Goal: Information Seeking & Learning: Learn about a topic

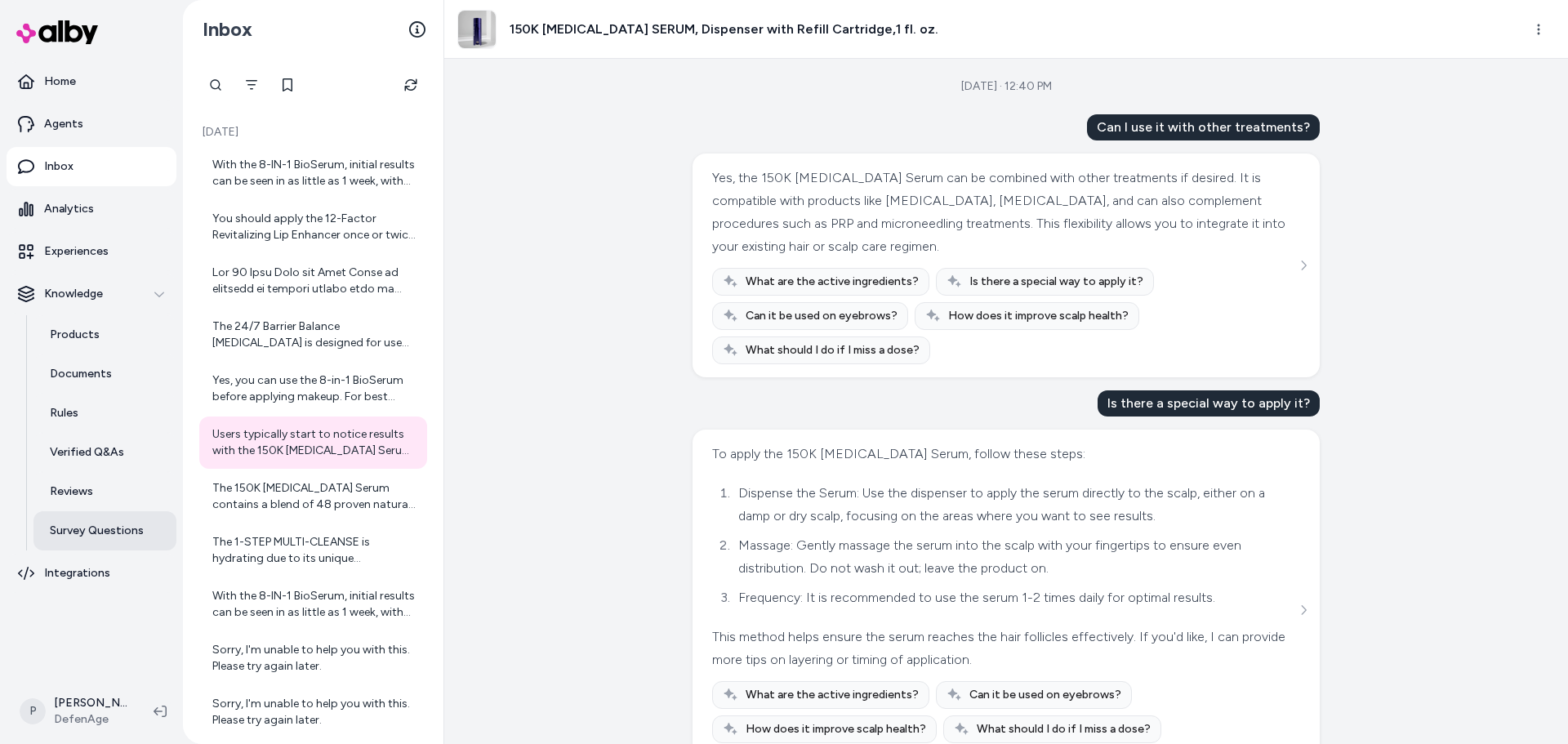
click at [109, 531] on p "Survey Questions" at bounding box center [97, 530] width 94 height 16
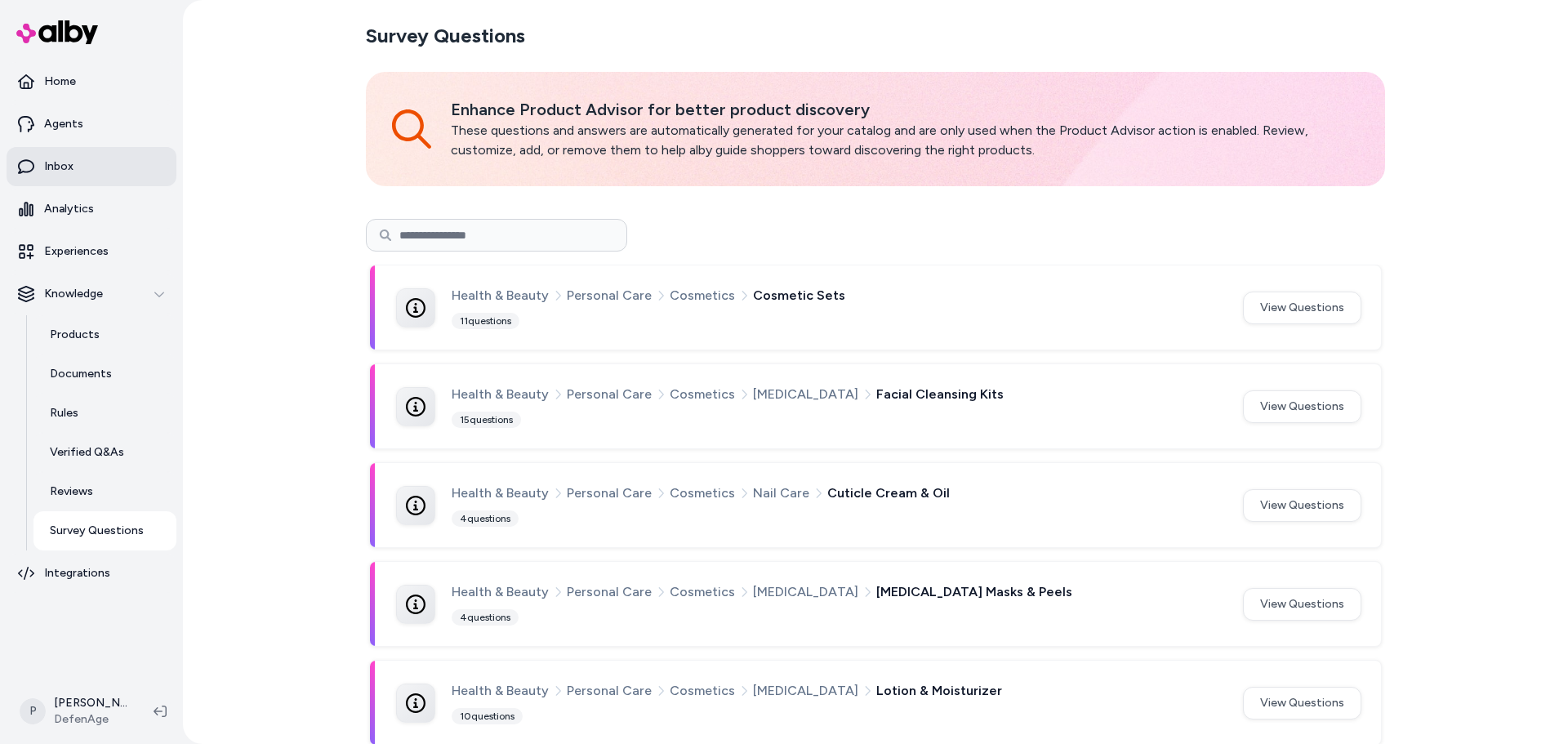
click at [101, 176] on link "Inbox" at bounding box center [92, 167] width 170 height 40
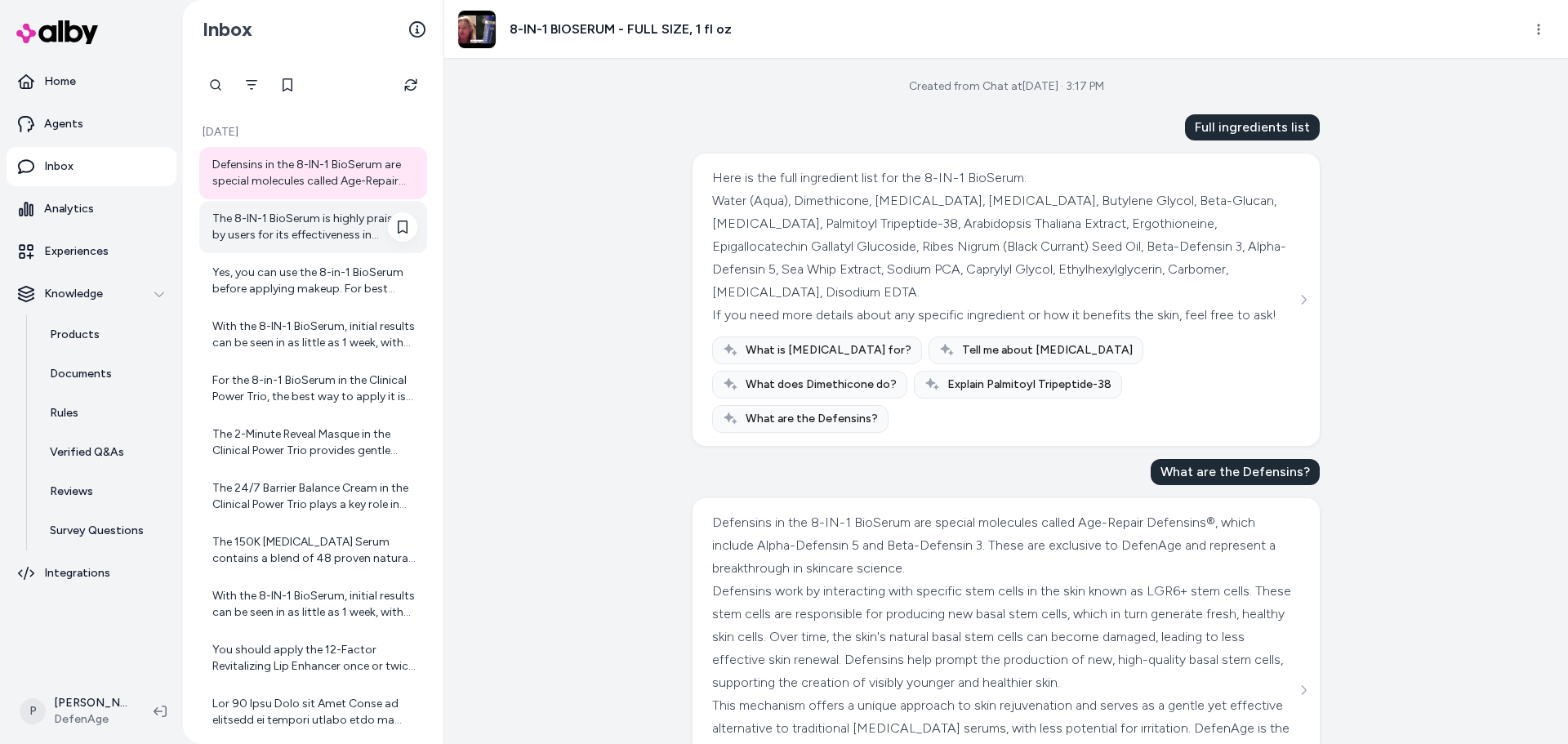
click at [280, 242] on div "The 8-IN-1 BioSerum is highly praised by users for its effectiveness in improvi…" at bounding box center [314, 226] width 205 height 33
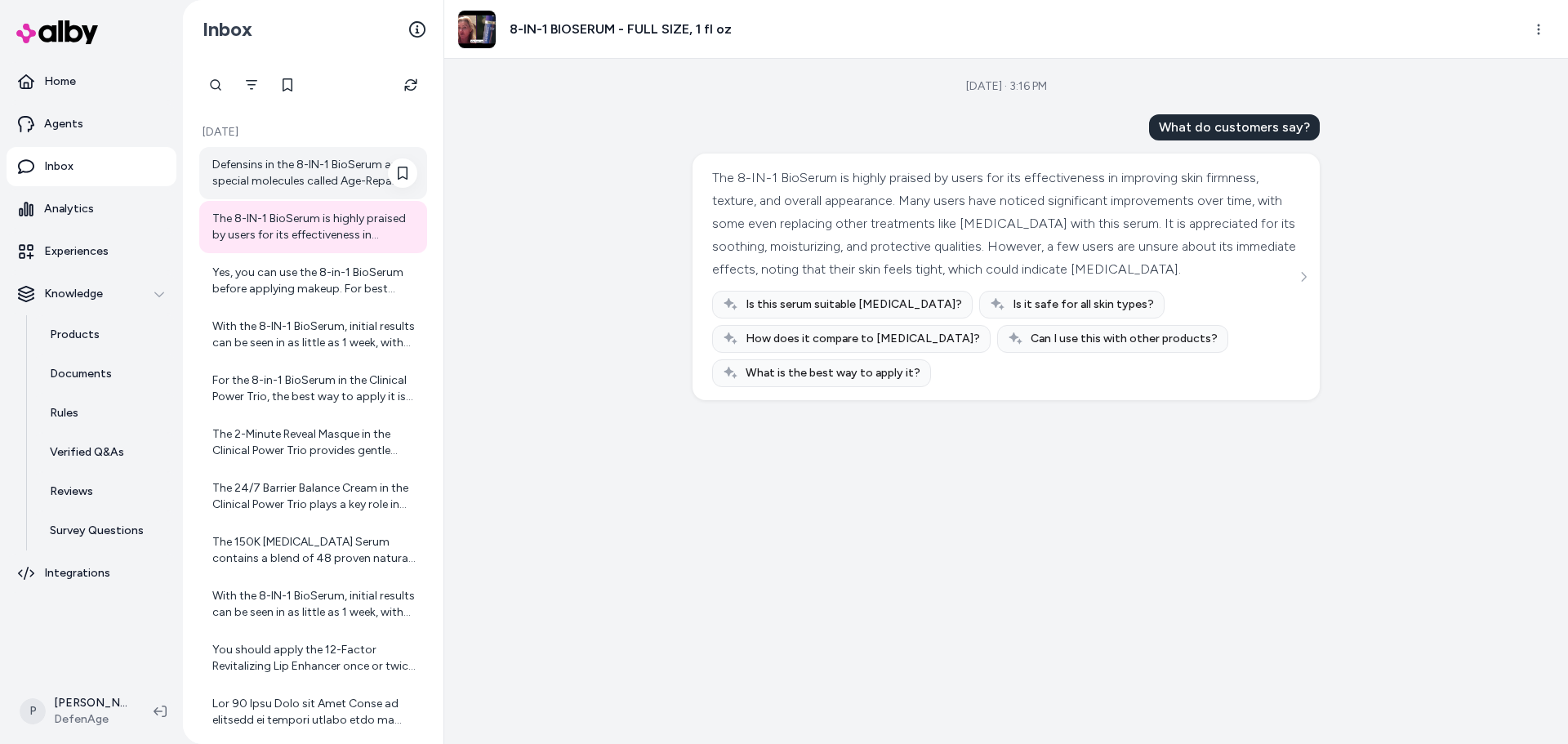
click at [339, 167] on div "Defensins in the 8-IN-1 BioSerum are special molecules called Age-Repair Defens…" at bounding box center [314, 173] width 205 height 33
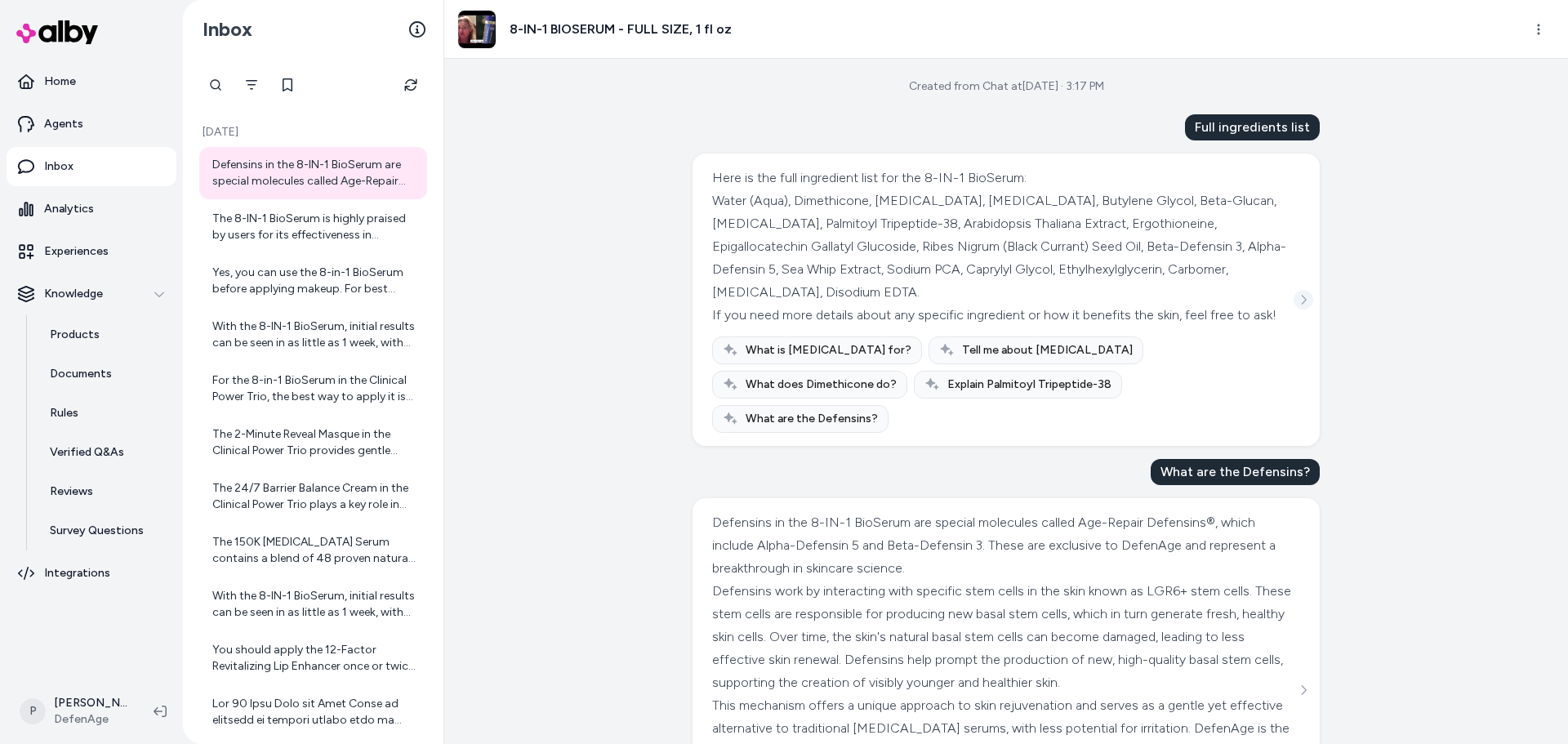
click at [1298, 294] on icon "See more" at bounding box center [1304, 300] width 12 height 12
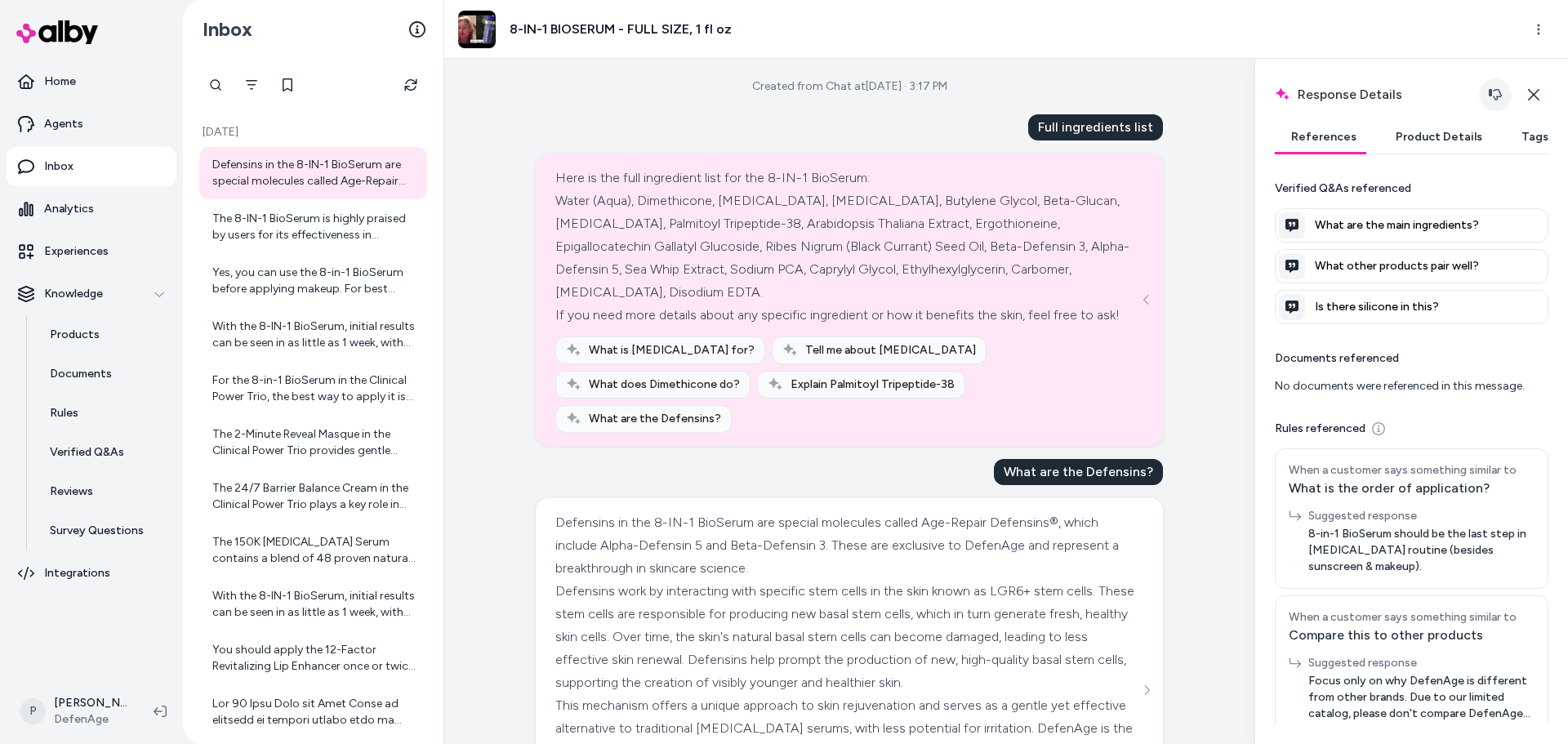
click at [1494, 93] on icon "button" at bounding box center [1496, 95] width 13 height 13
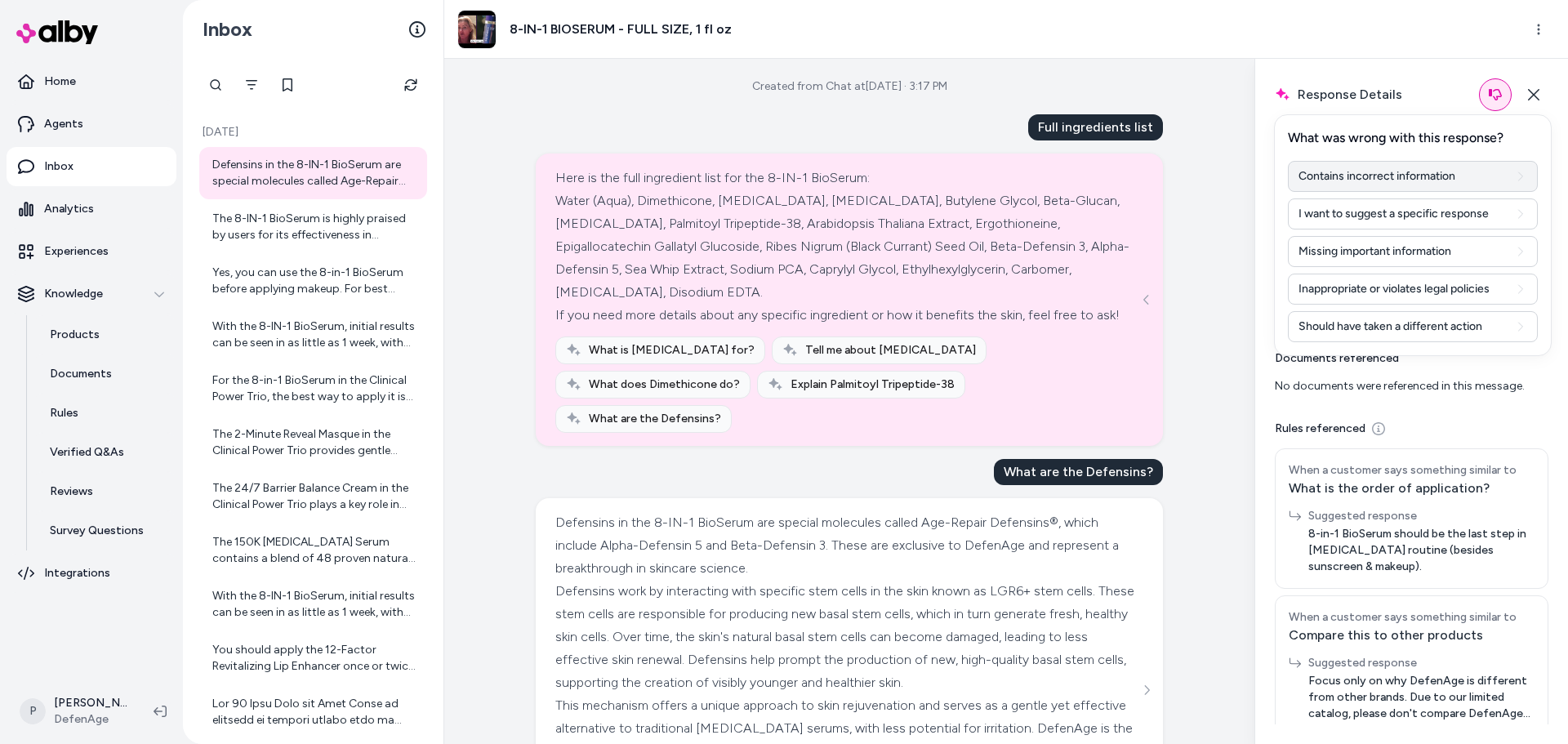
click at [1392, 180] on button "Contains incorrect information" at bounding box center [1412, 176] width 250 height 31
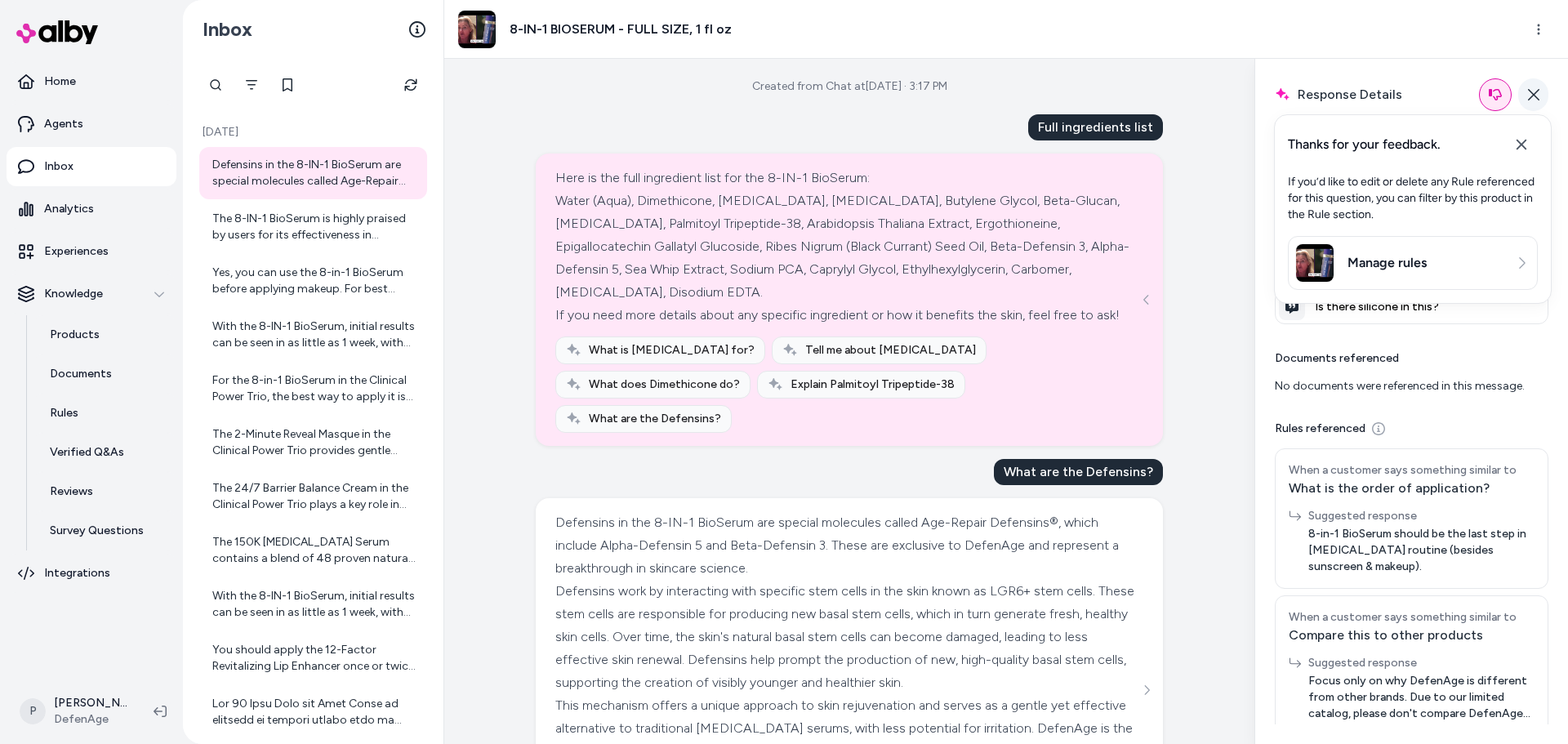
click at [1535, 102] on button "Close" at bounding box center [1533, 94] width 30 height 33
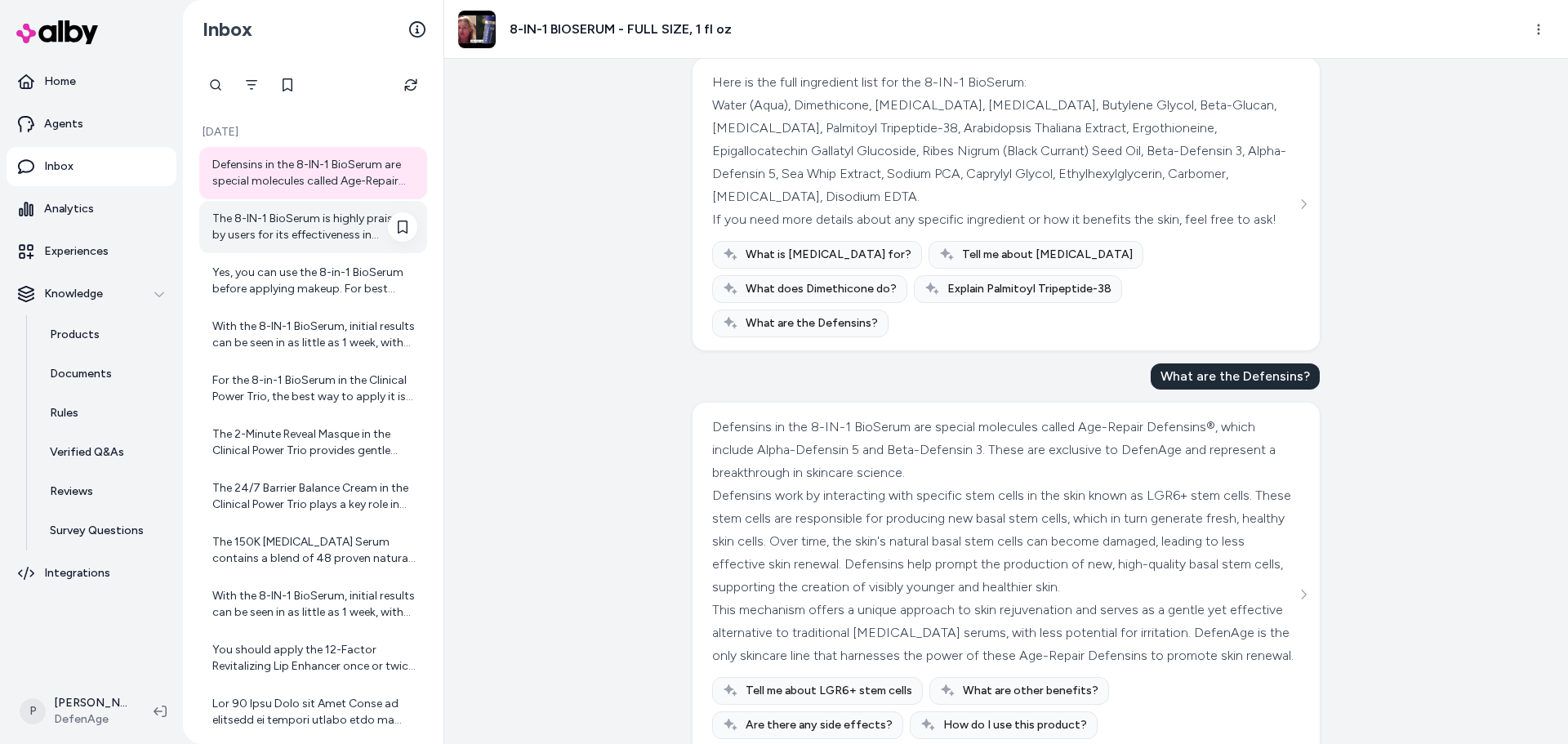
scroll to position [135, 0]
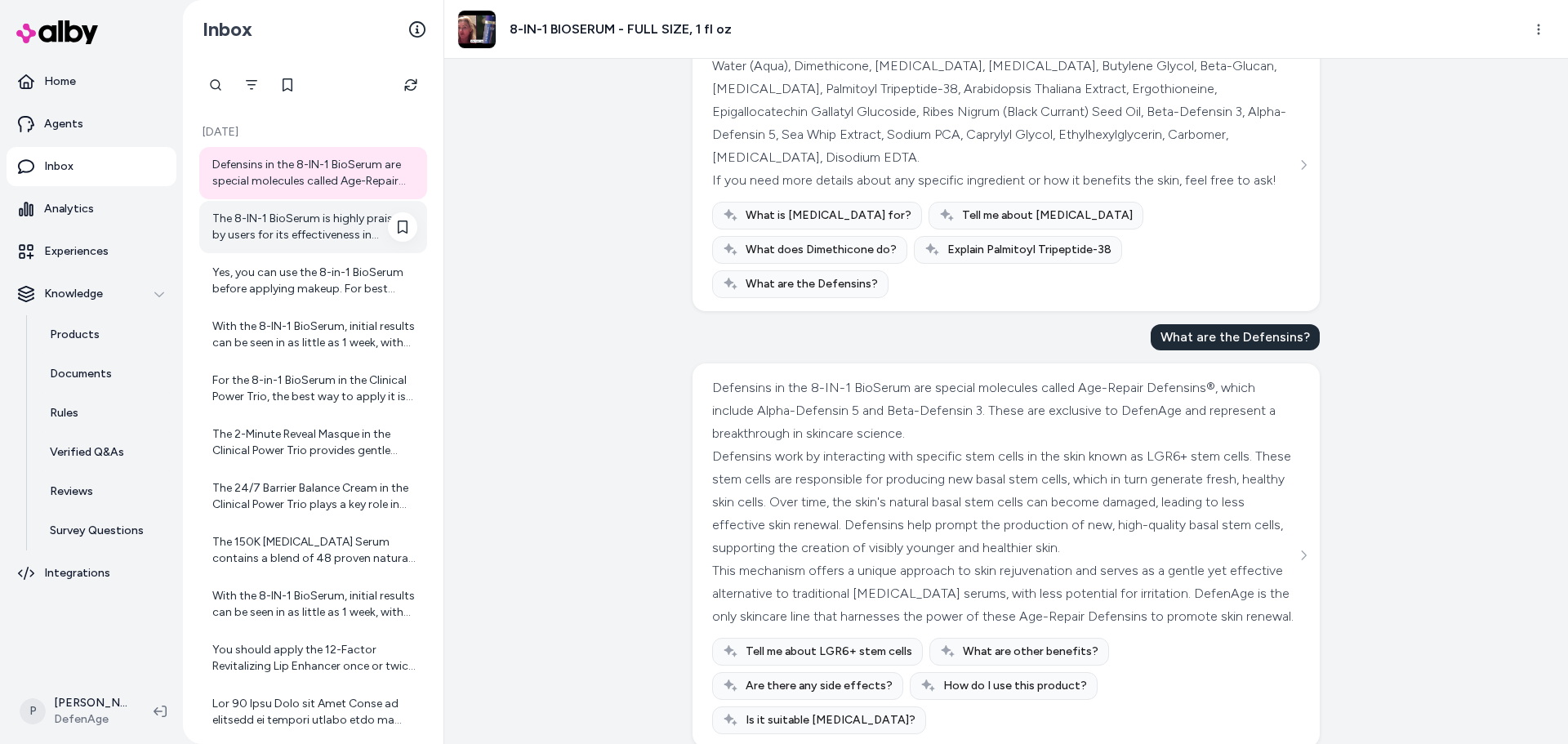
click at [285, 210] on div "The 8-IN-1 BioSerum is highly praised by users for its effectiveness in improvi…" at bounding box center [313, 227] width 228 height 52
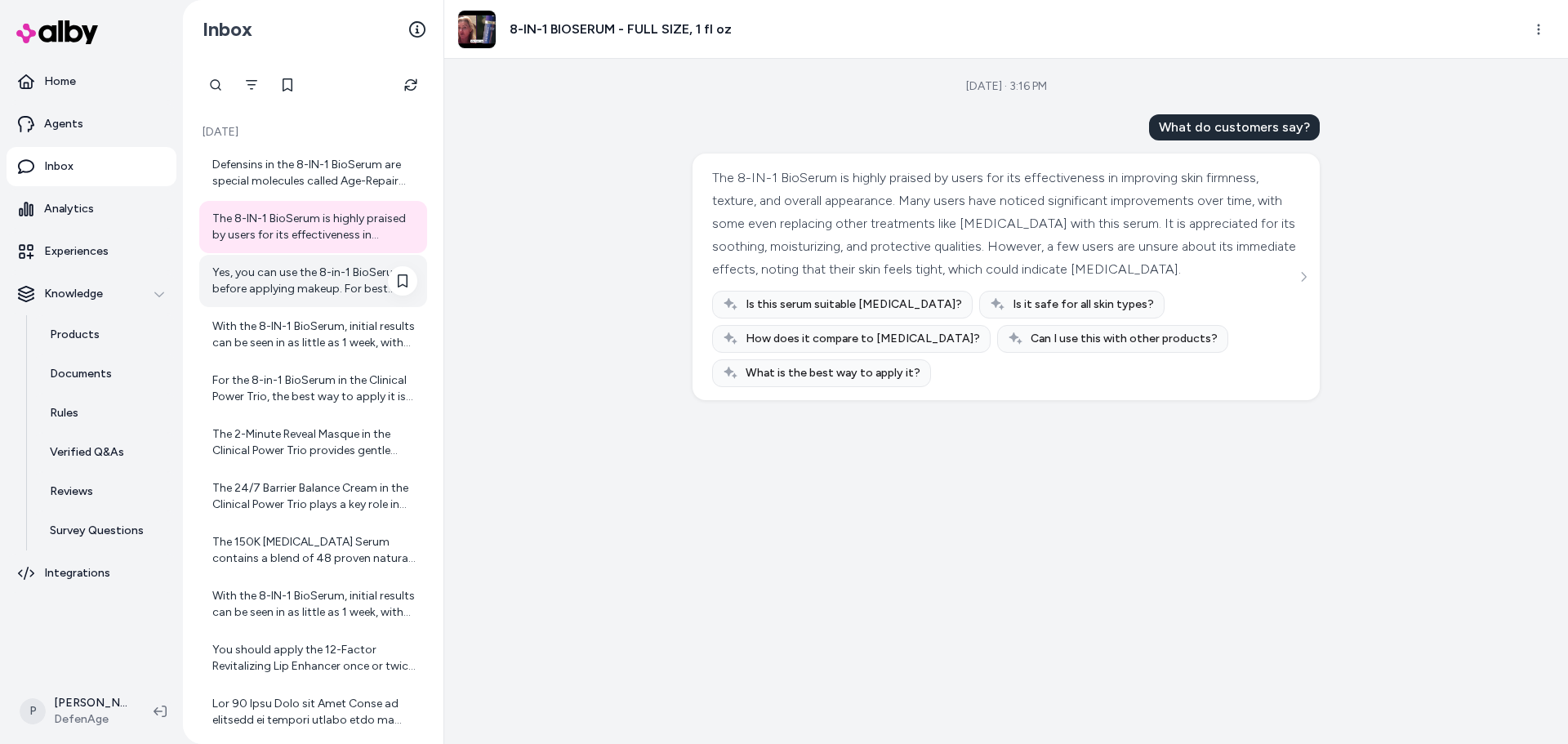
click at [294, 274] on div "Yes, you can use the 8-in-1 BioSerum before applying makeup. For best results, …" at bounding box center [314, 280] width 205 height 33
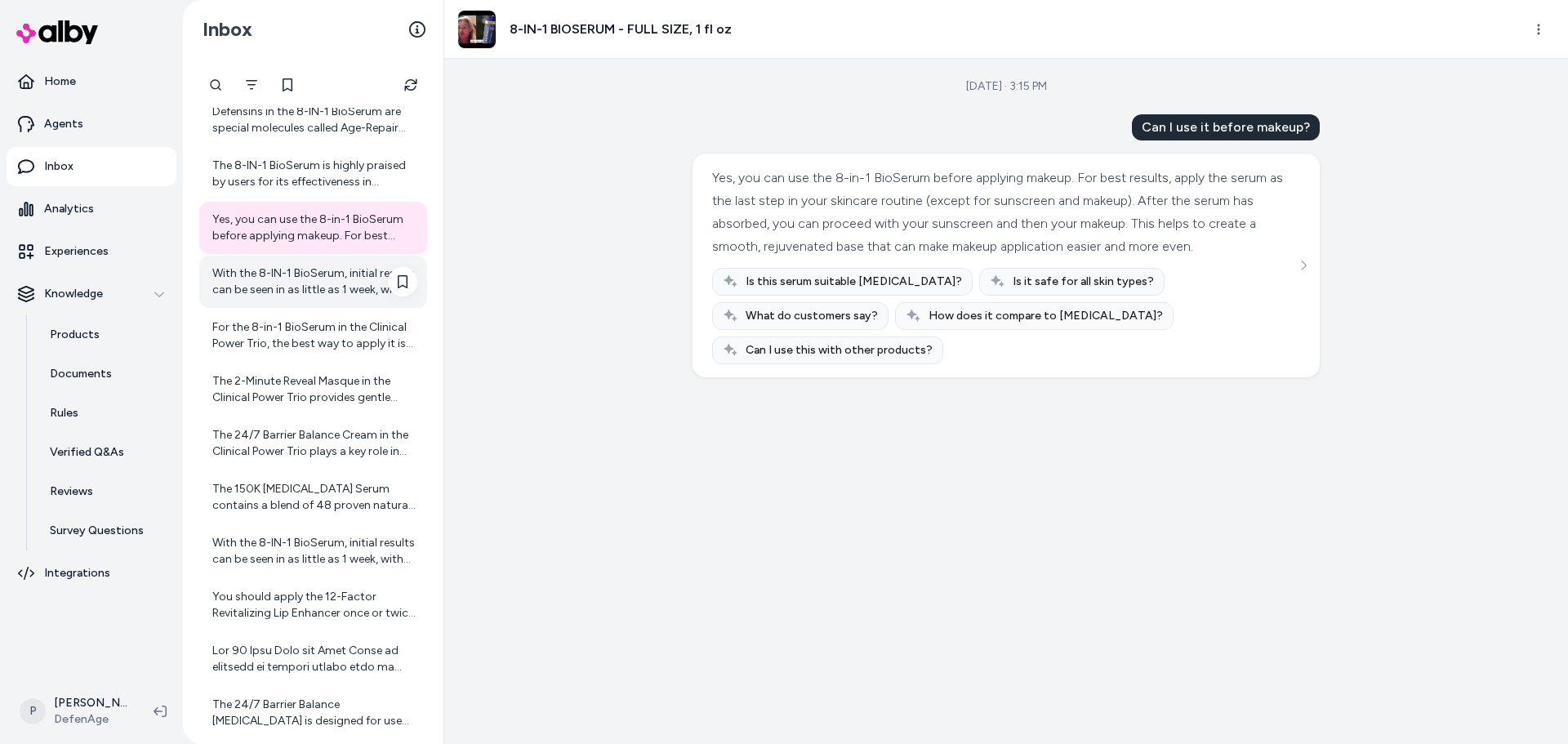
scroll to position [82, 0]
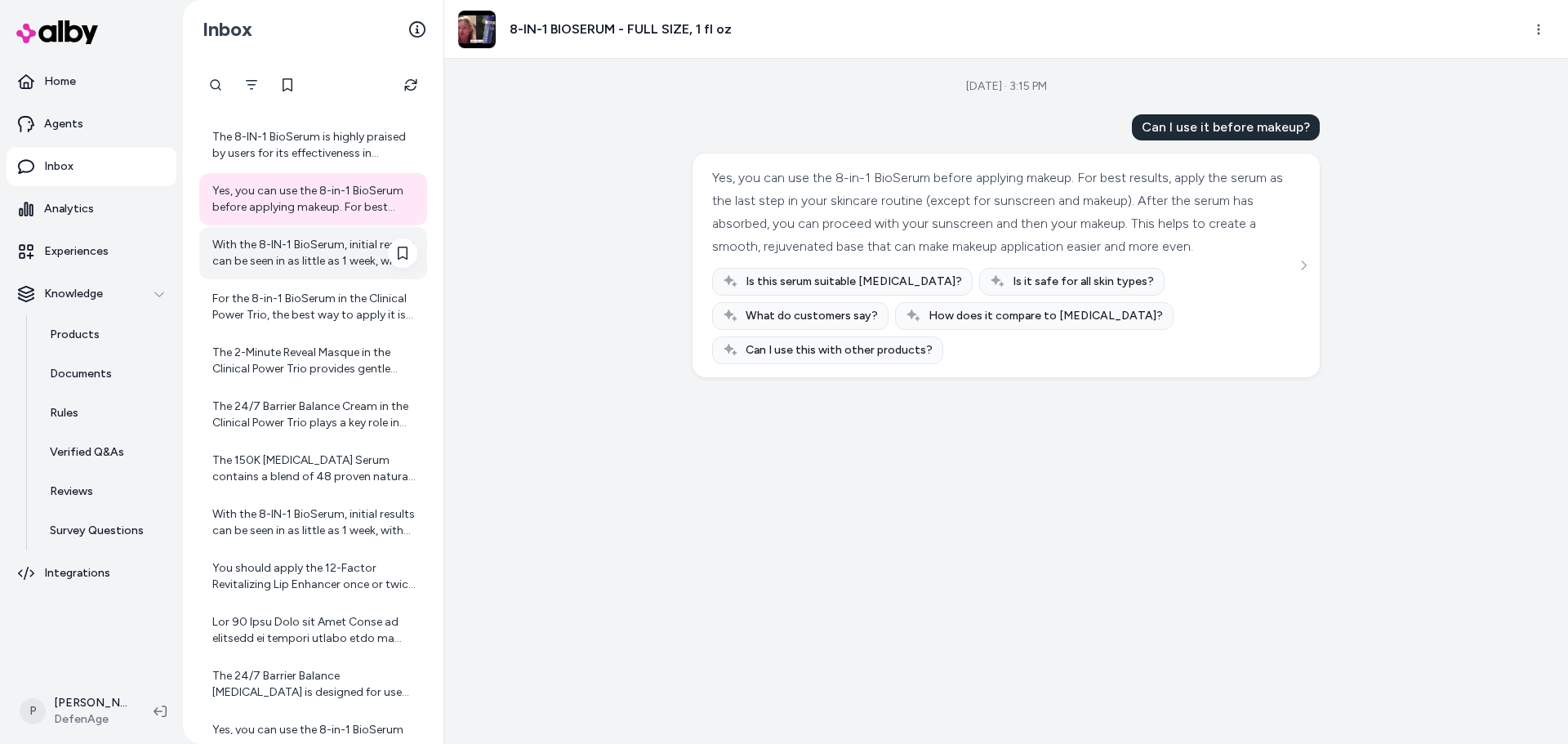
click at [276, 268] on div "With the 8-IN-1 BioSerum, initial results can be seen in as little as 1 week, w…" at bounding box center [314, 252] width 205 height 33
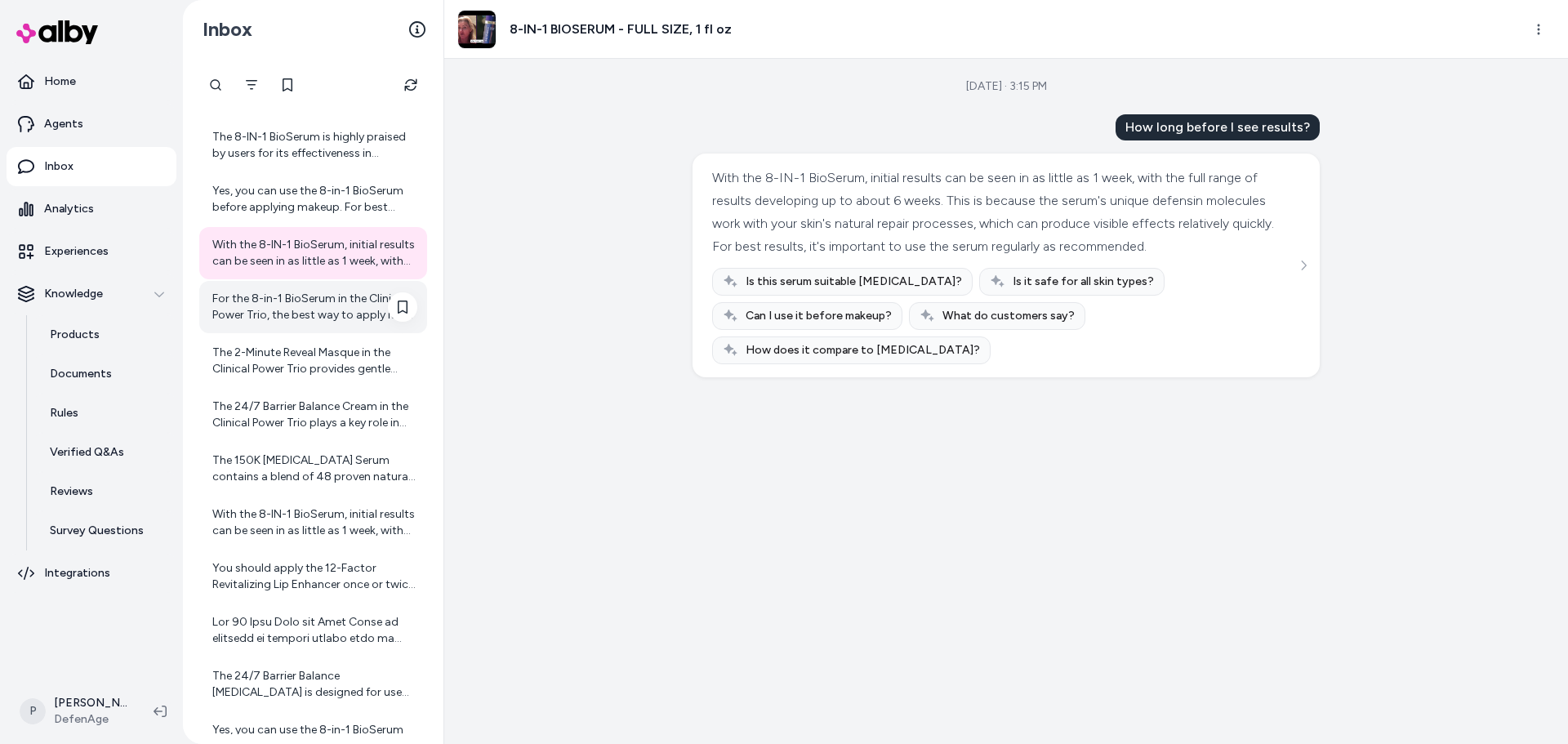
click at [279, 294] on div "For the 8-in-1 BioSerum in the Clinical Power Trio, the best way to apply it is…" at bounding box center [314, 306] width 205 height 33
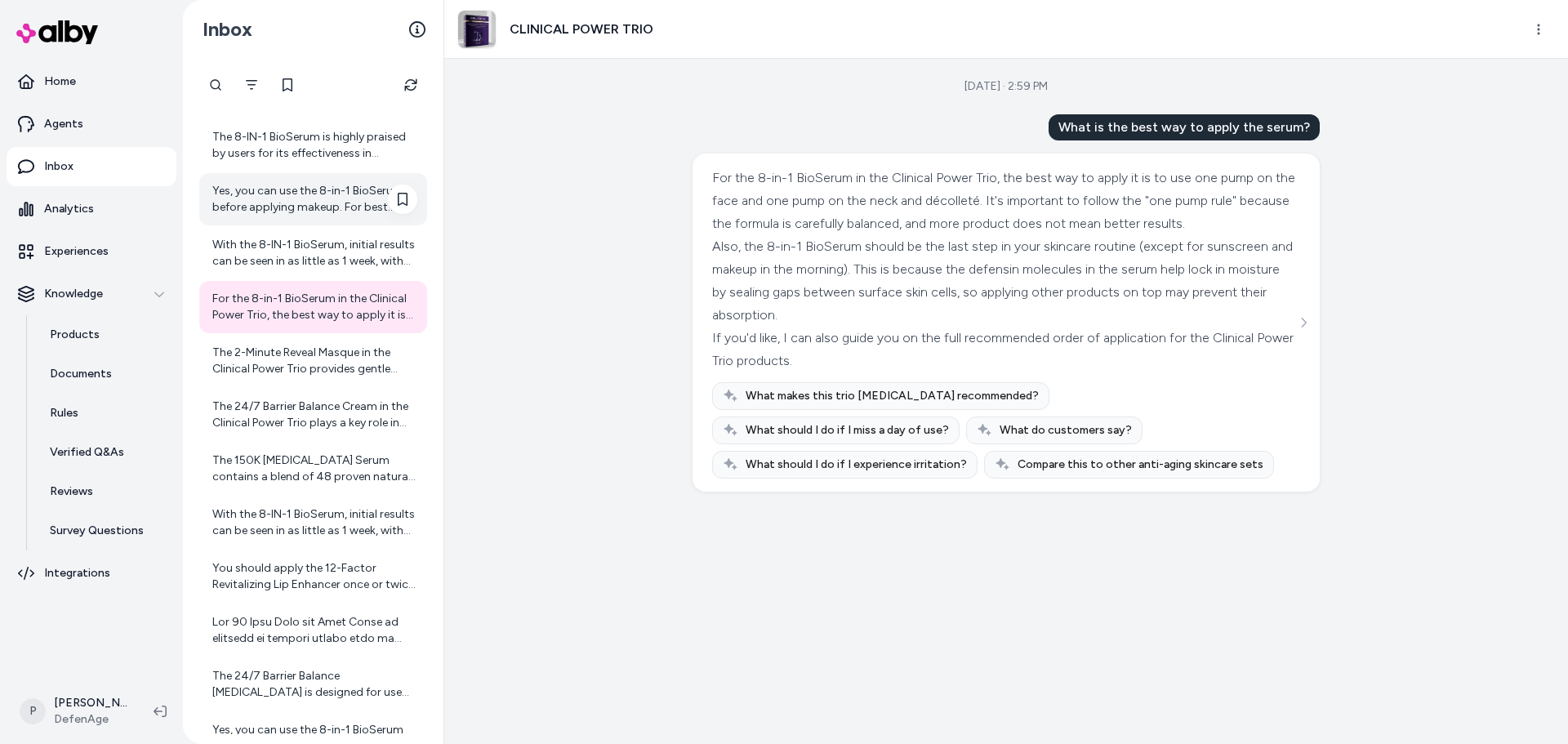
scroll to position [231, 0]
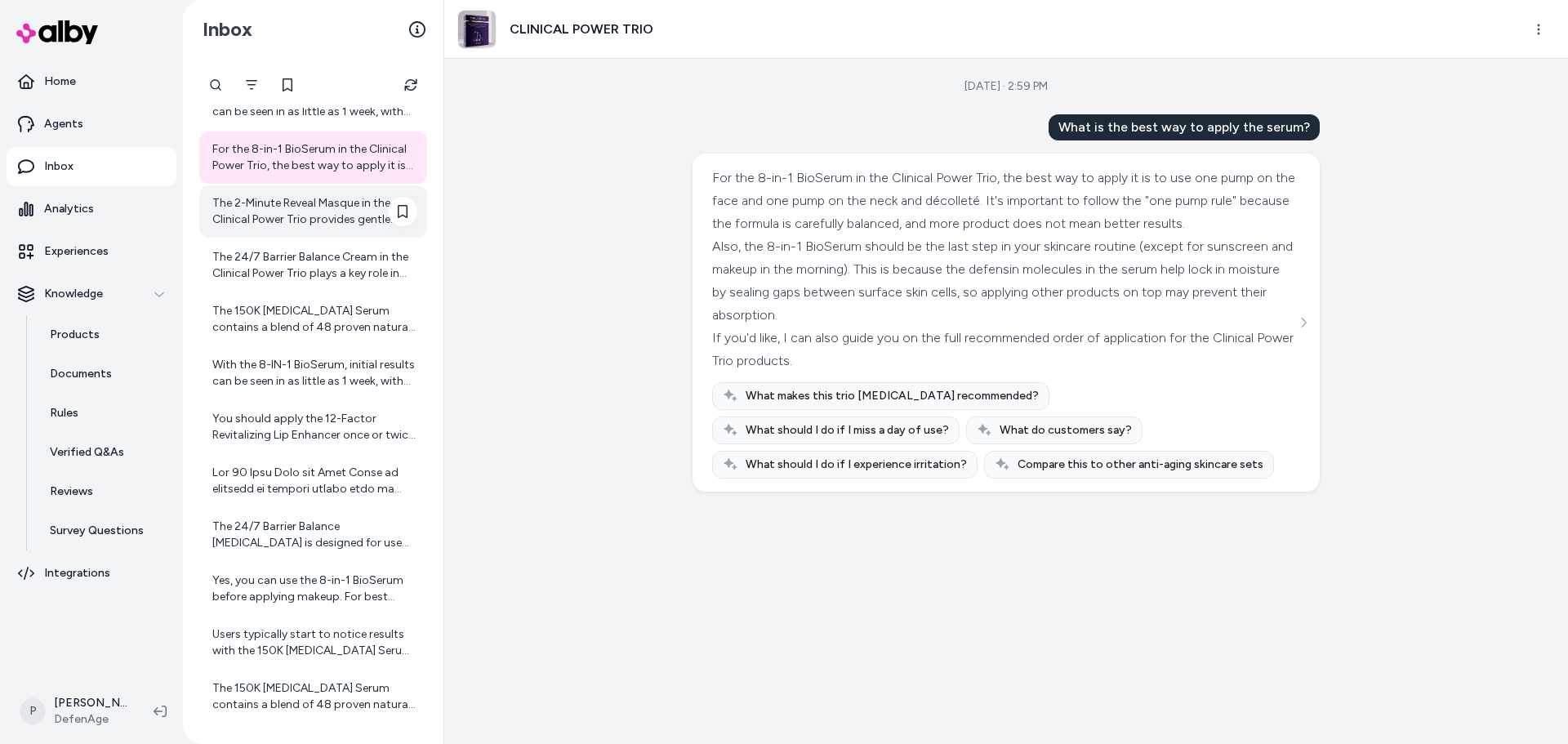
click at [287, 224] on div "The 2-Minute Reveal Masque in the Clinical Power Trio provides gentle exfoliati…" at bounding box center [314, 211] width 205 height 33
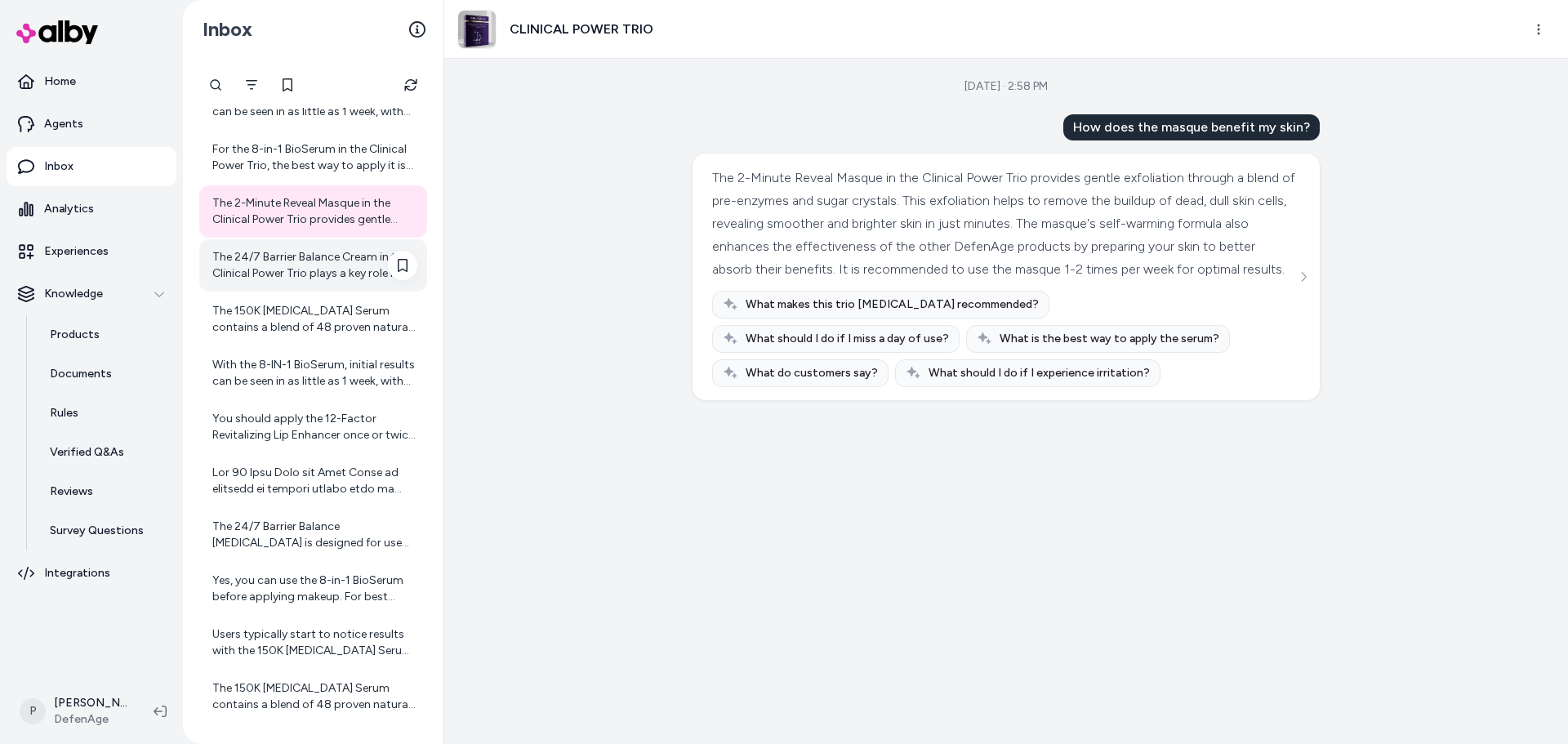
click at [286, 252] on div "The 24/7 Barrier Balance Cream in the Clinical Power Trio plays a key role in s…" at bounding box center [314, 265] width 205 height 33
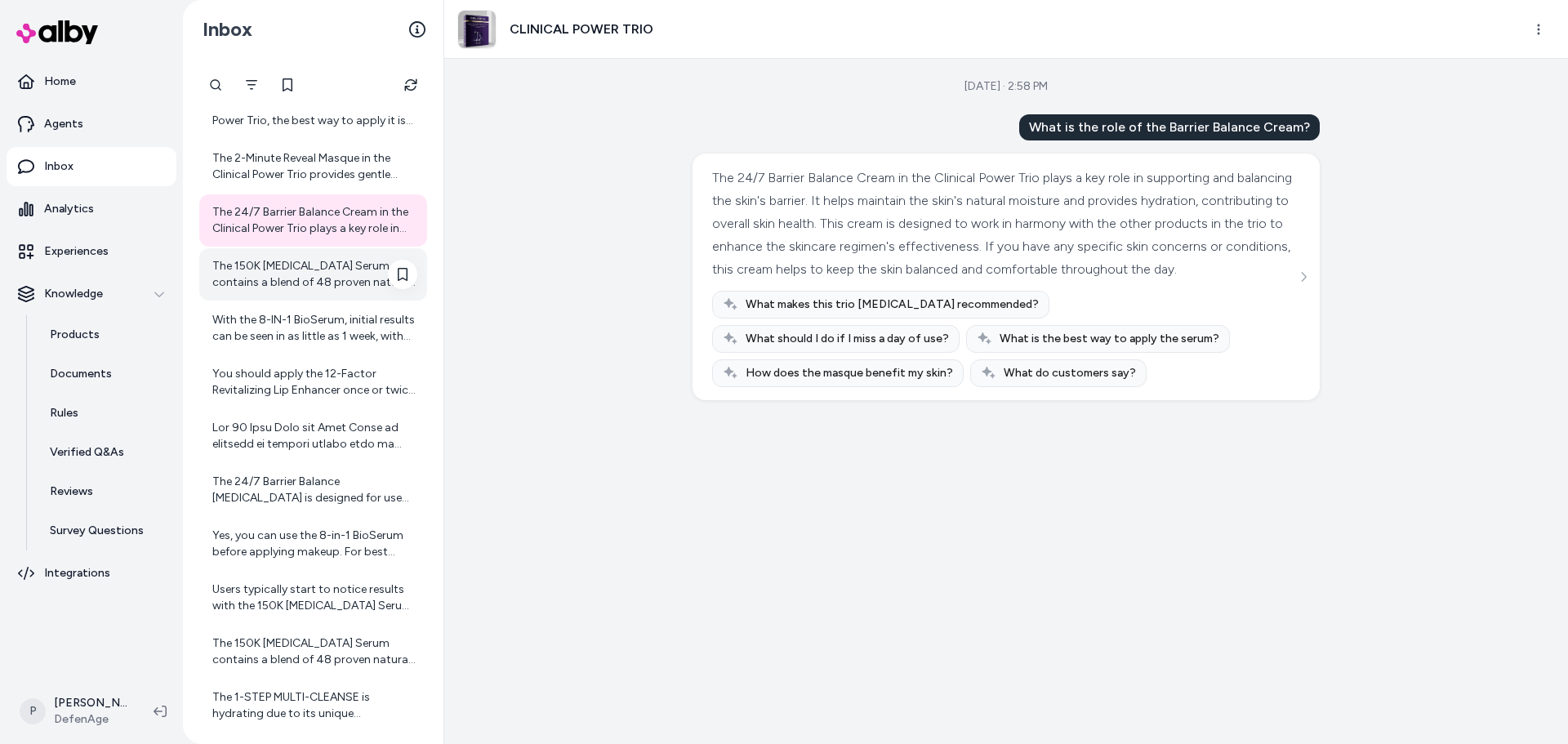
scroll to position [312, 0]
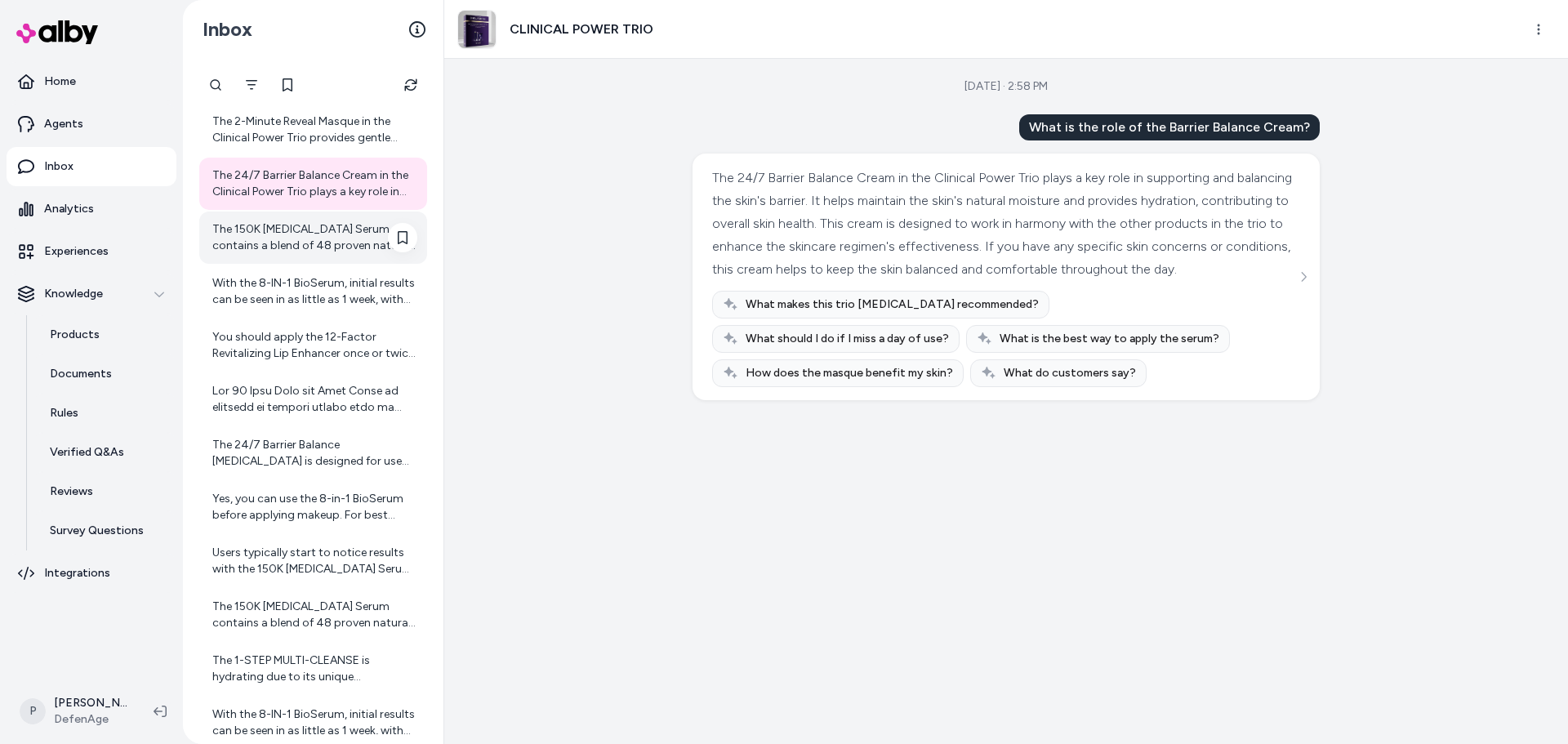
click at [296, 257] on div "The 150K [MEDICAL_DATA] Serum contains a blend of 48 proven natural ingredients…" at bounding box center [313, 237] width 228 height 52
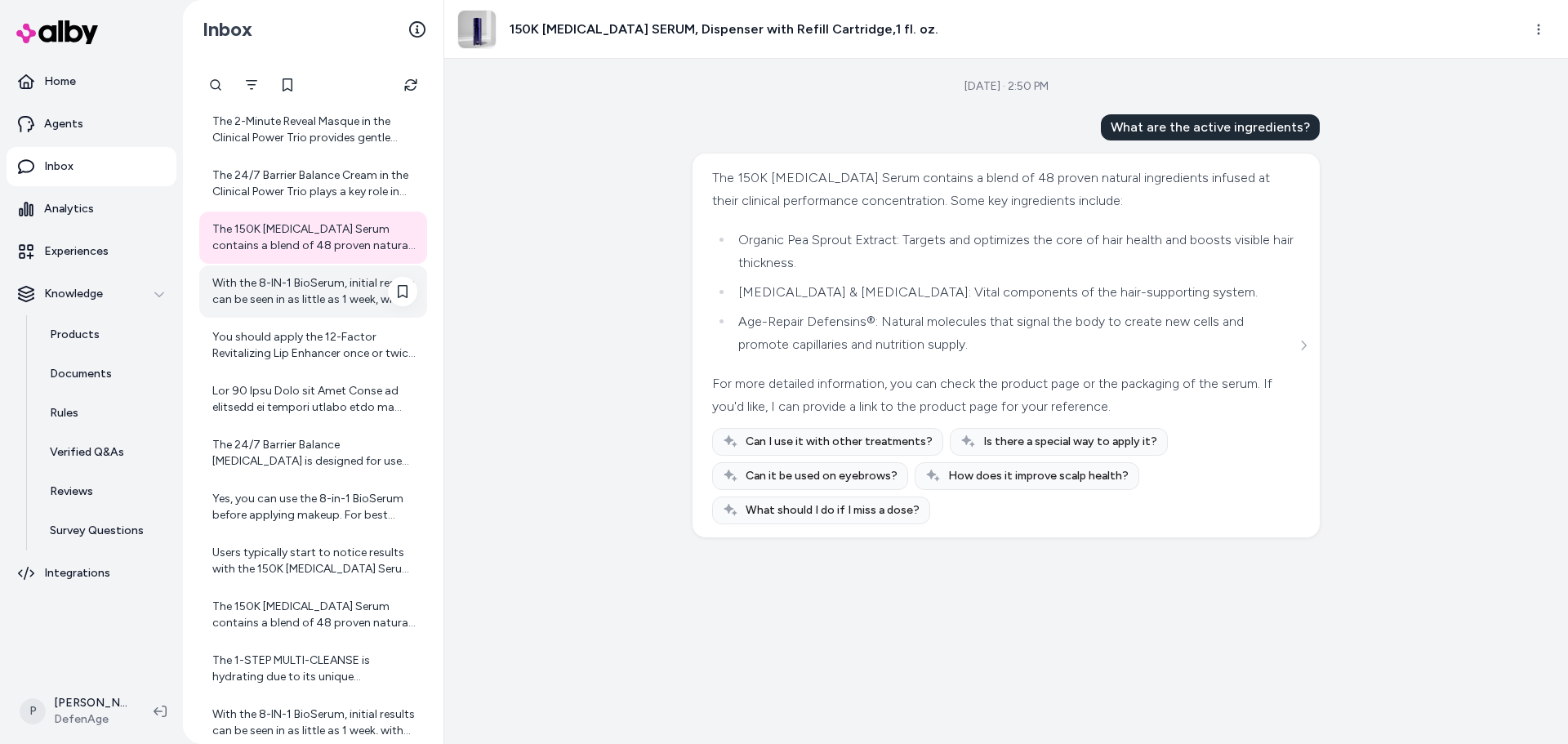
click at [306, 300] on div "With the 8-IN-1 BioSerum, initial results can be seen in as little as 1 week, w…" at bounding box center [314, 291] width 205 height 33
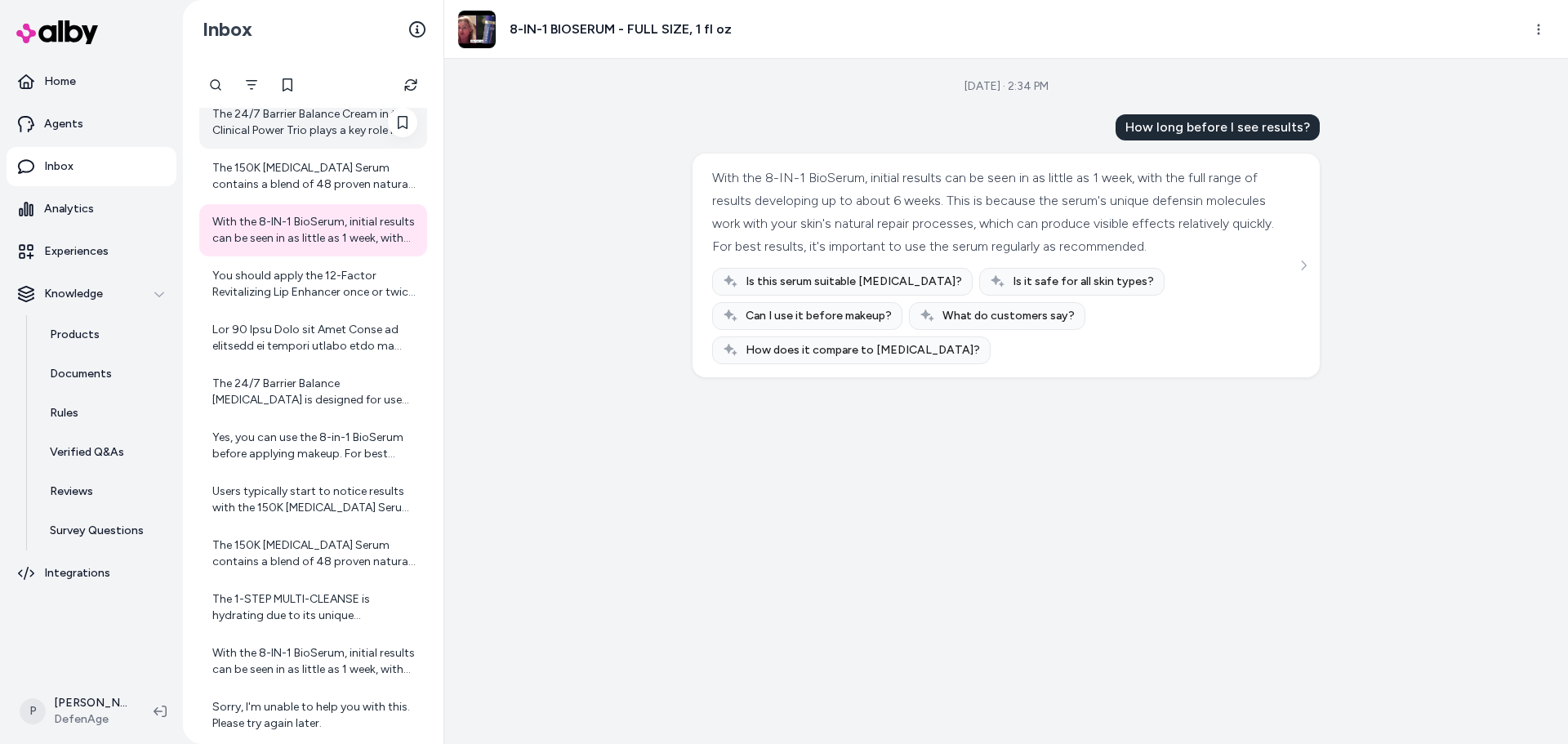
scroll to position [476, 0]
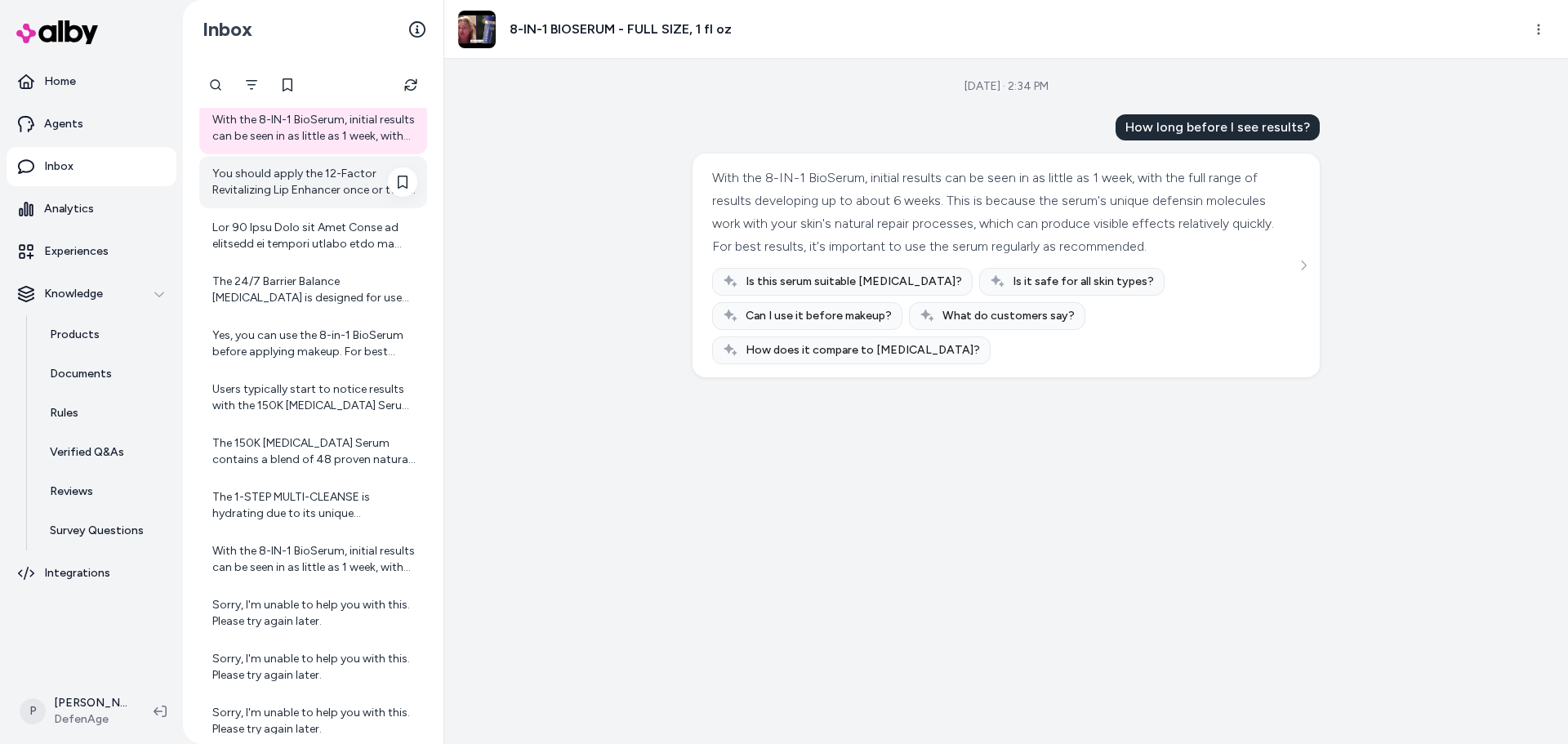
click at [325, 202] on div "You should apply the 12-Factor Revitalizing Lip Enhancer once or twice daily. T…" at bounding box center [313, 182] width 228 height 52
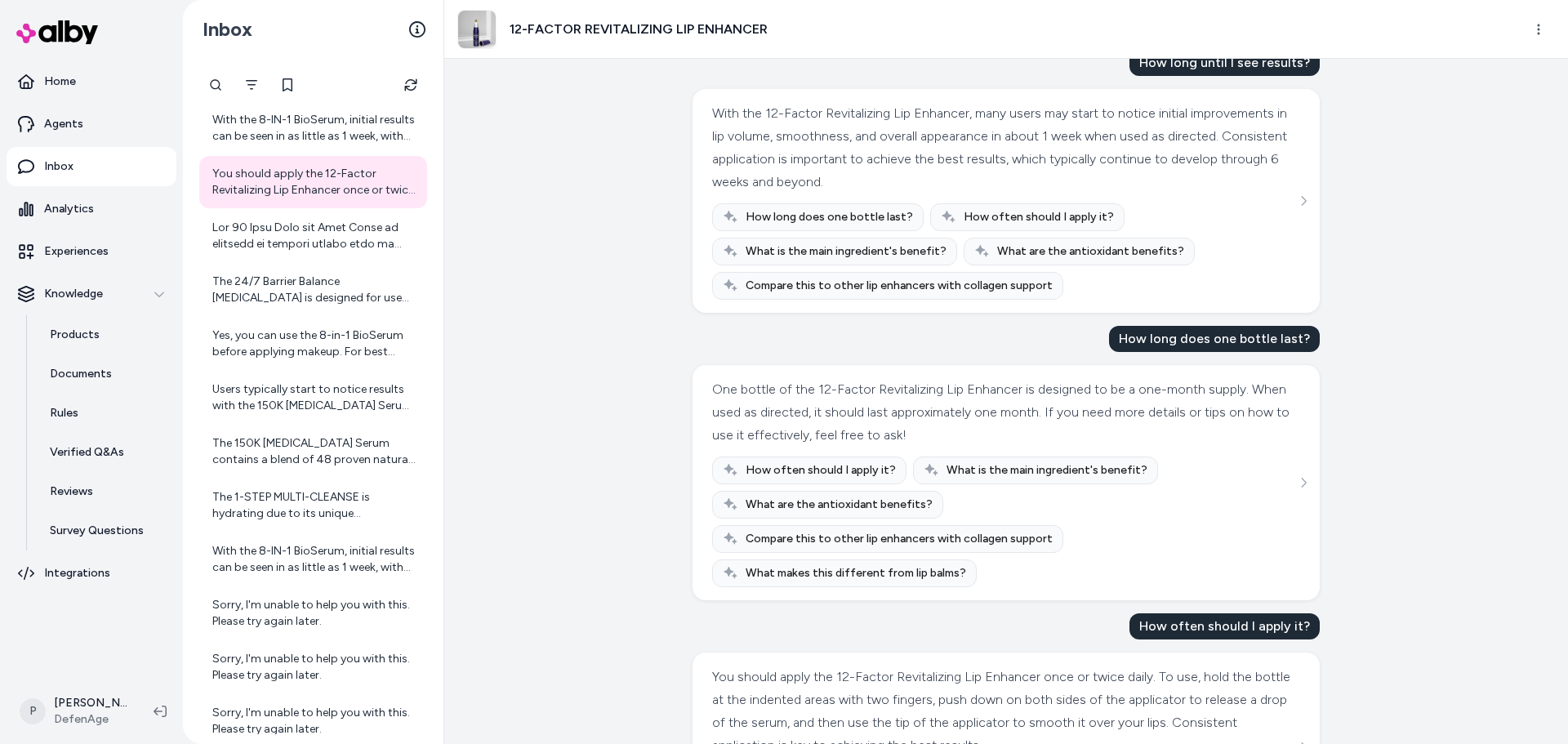
scroll to position [148, 0]
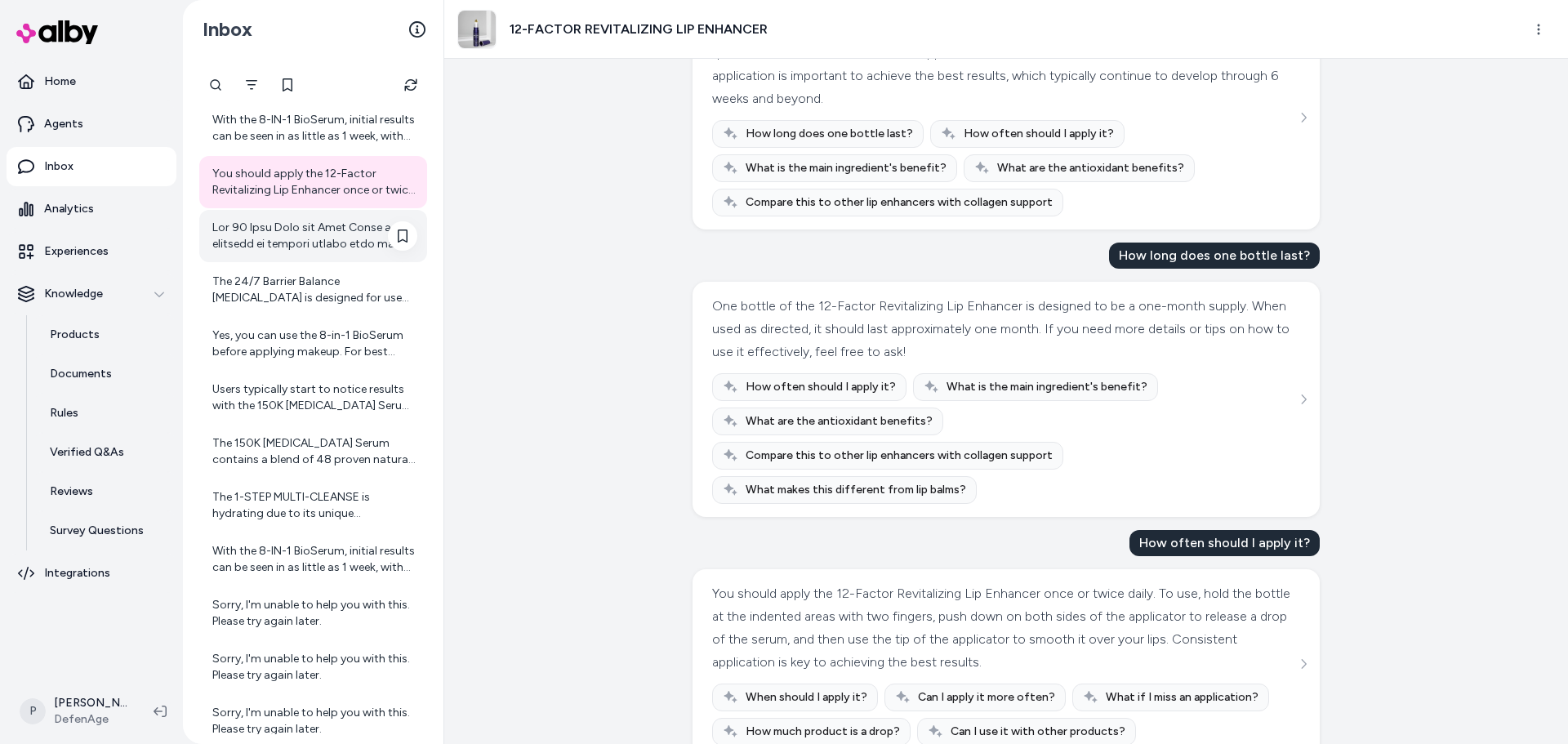
click at [255, 243] on div at bounding box center [314, 236] width 205 height 33
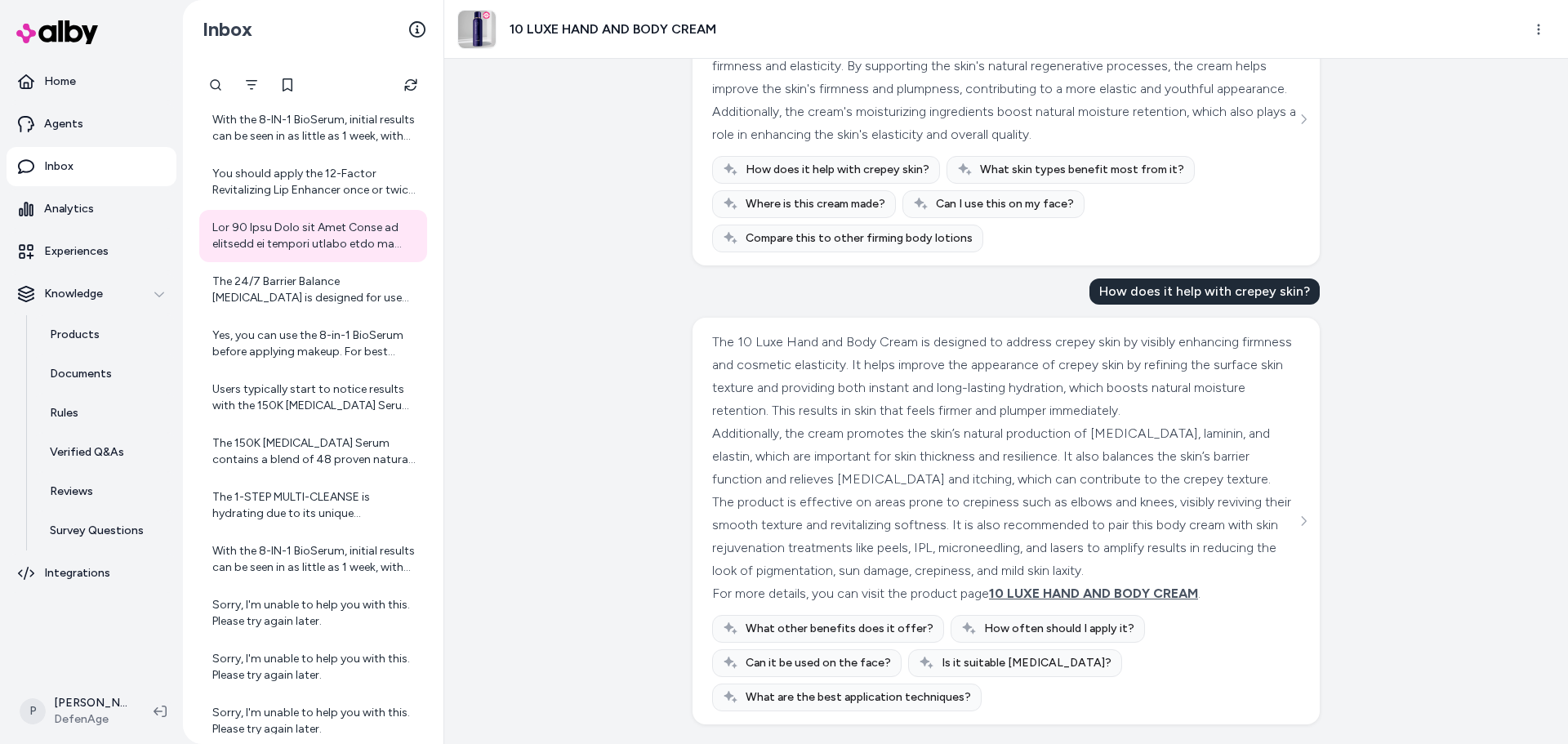
scroll to position [668, 0]
click at [298, 295] on div "The 24/7 Barrier Balance [MEDICAL_DATA] is designed for use both morning and ev…" at bounding box center [314, 290] width 205 height 33
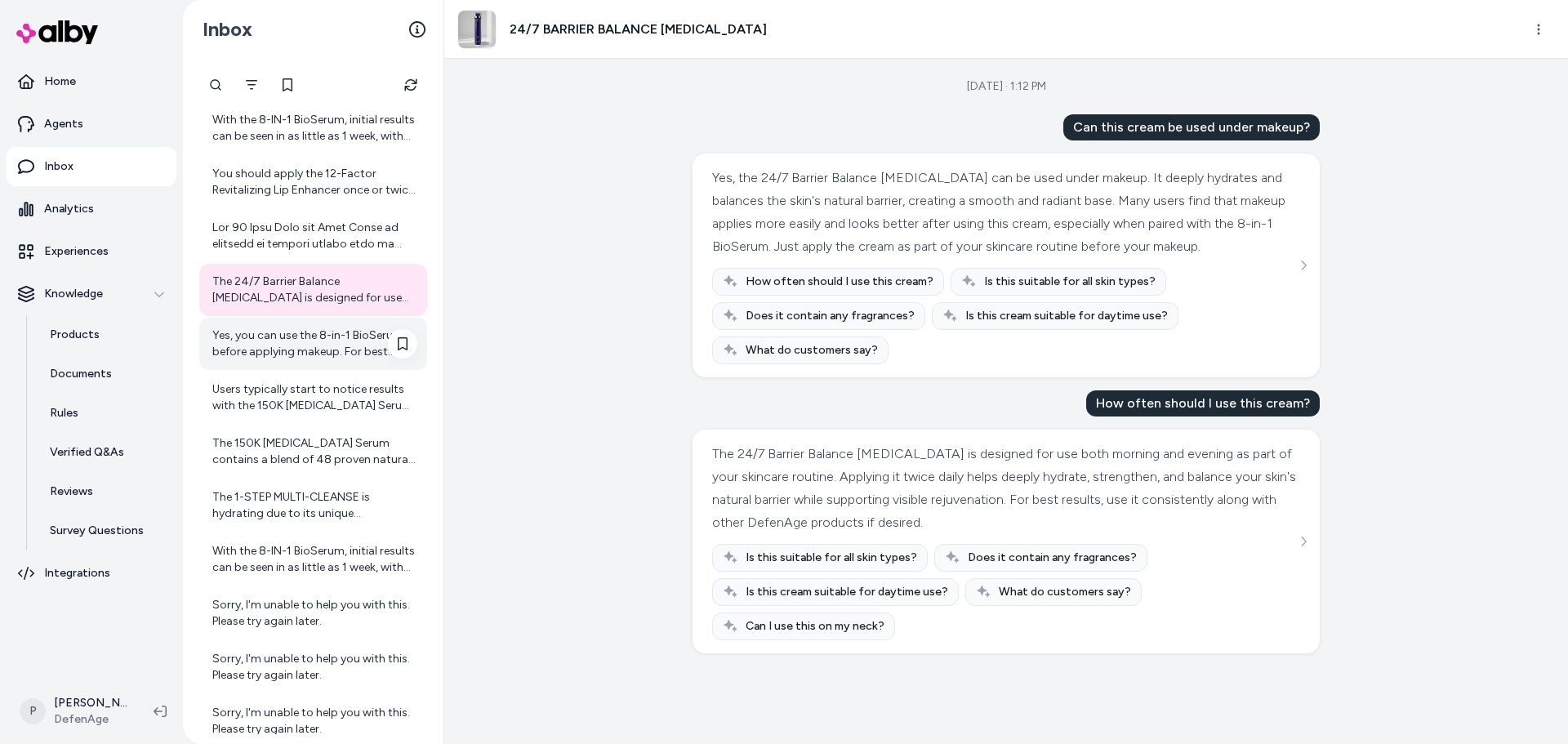
click at [310, 343] on div "Yes, you can use the 8-in-1 BioSerum before applying makeup. For best results, …" at bounding box center [314, 343] width 205 height 33
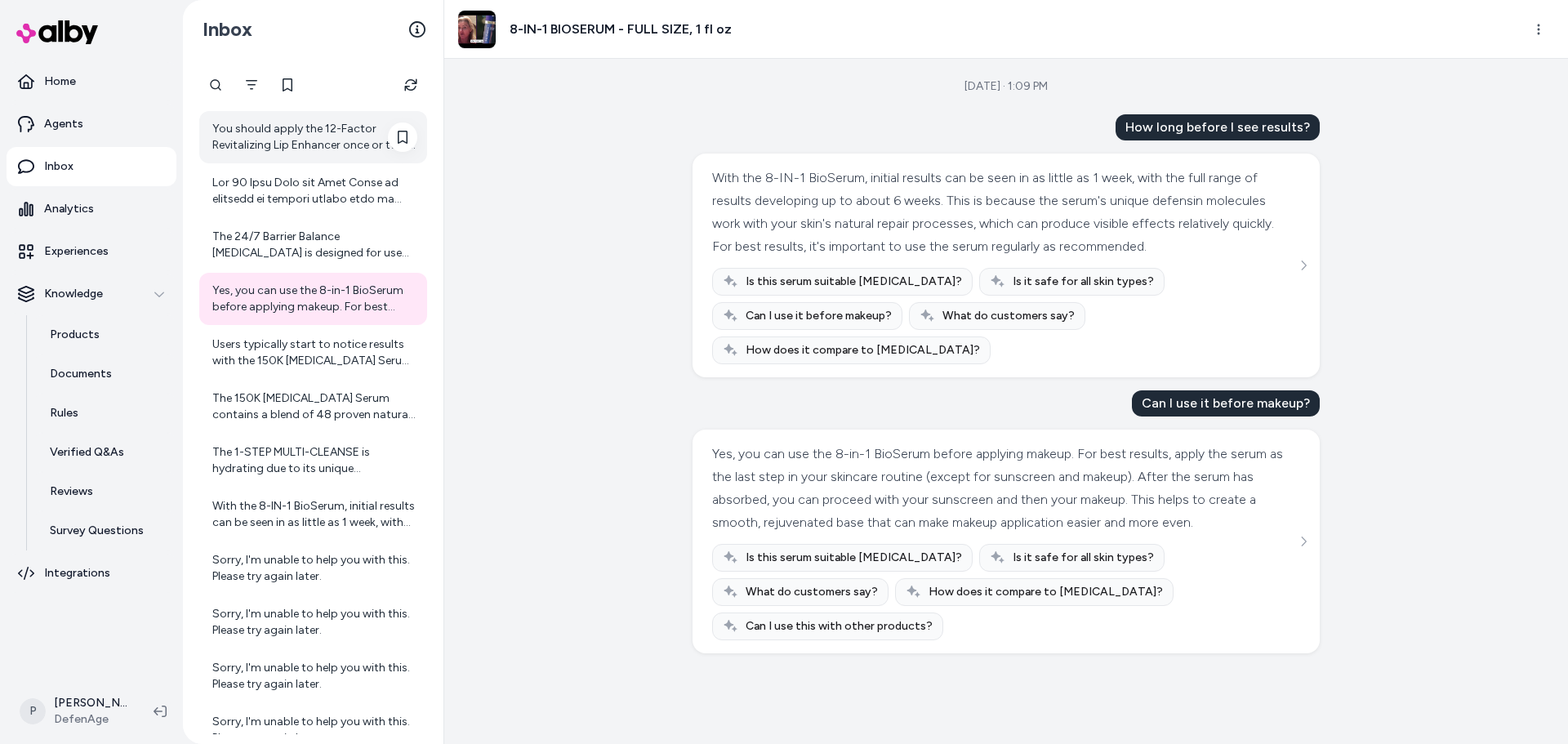
scroll to position [639, 0]
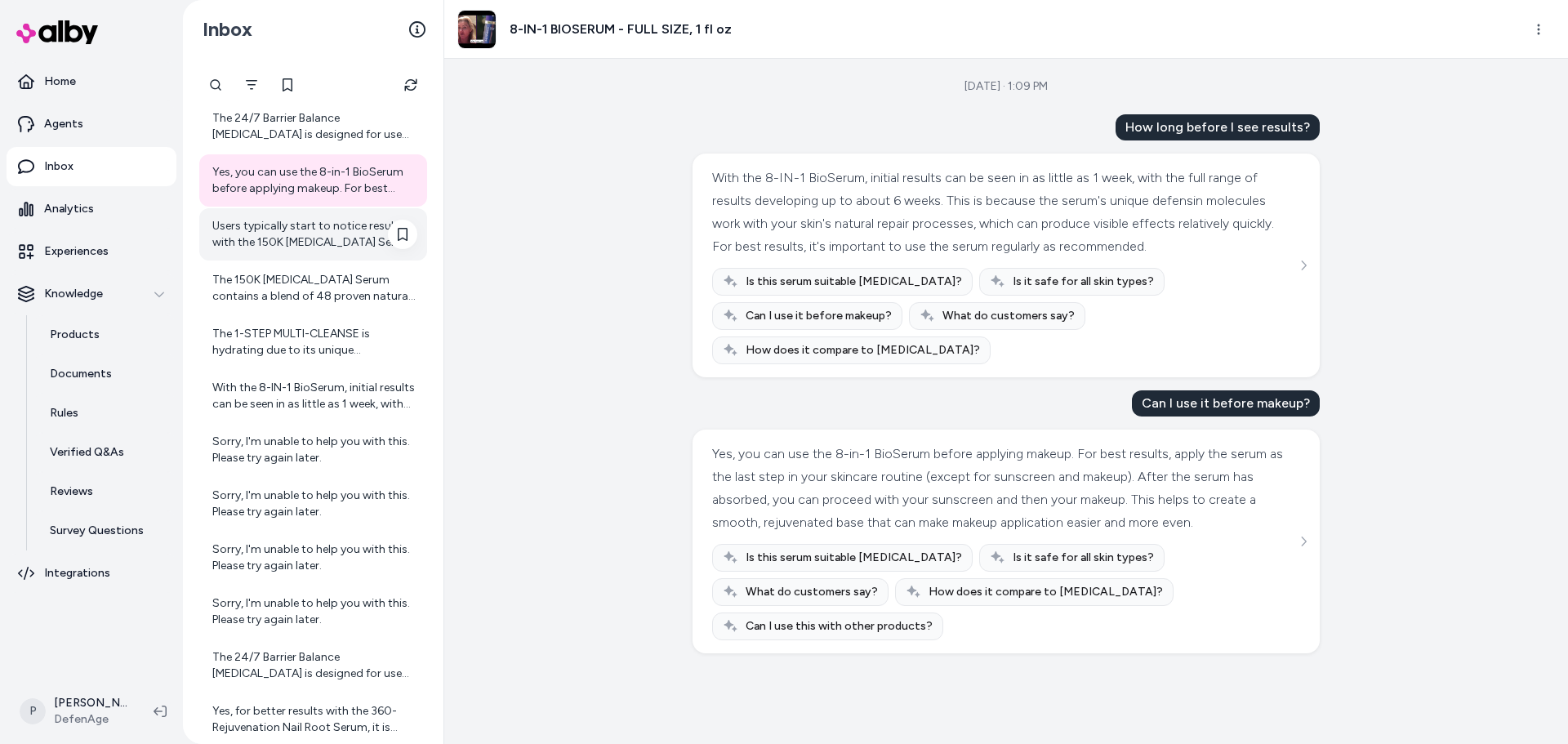
click at [301, 245] on div "Users typically start to notice results with the 150K [MEDICAL_DATA] Serum with…" at bounding box center [314, 234] width 205 height 33
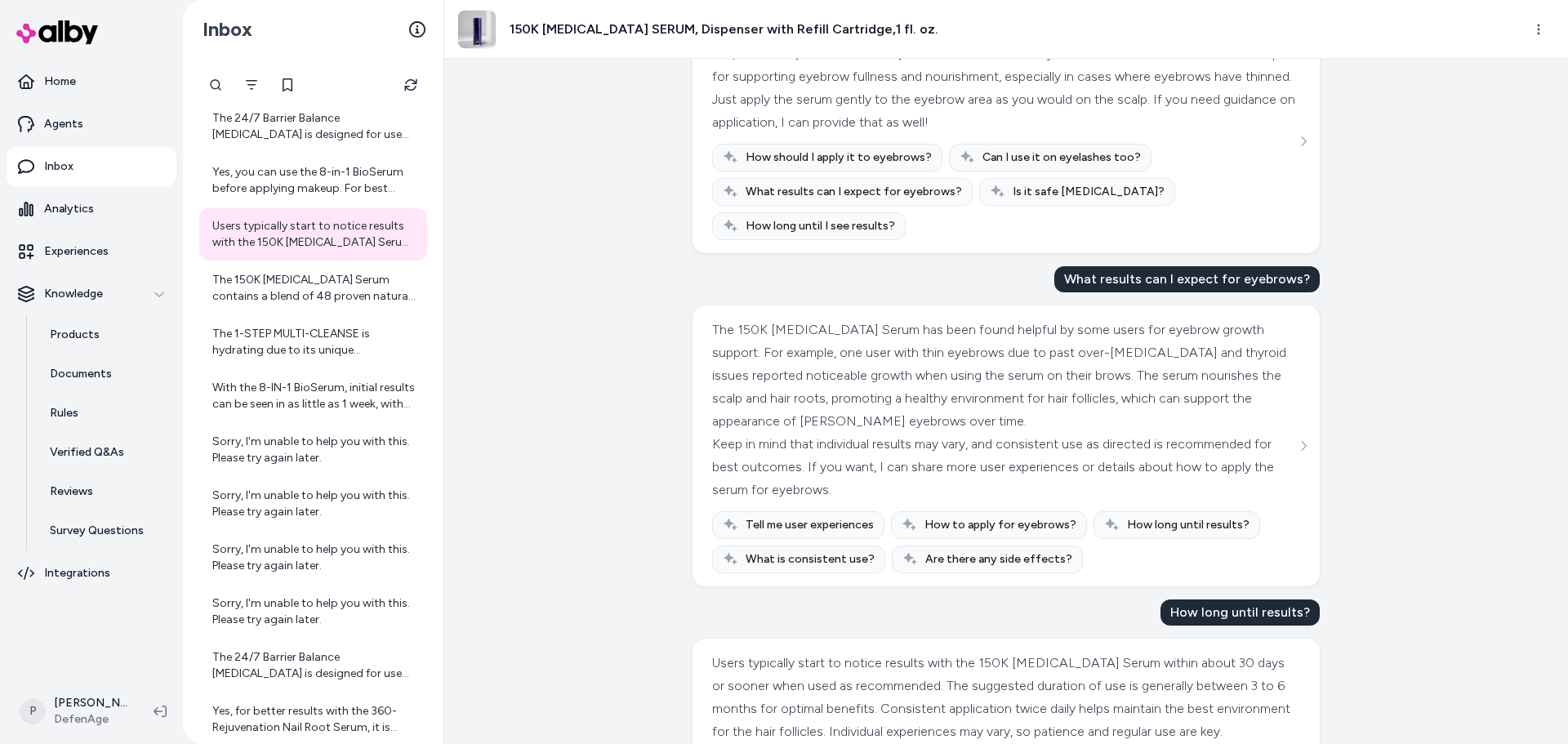
scroll to position [974, 0]
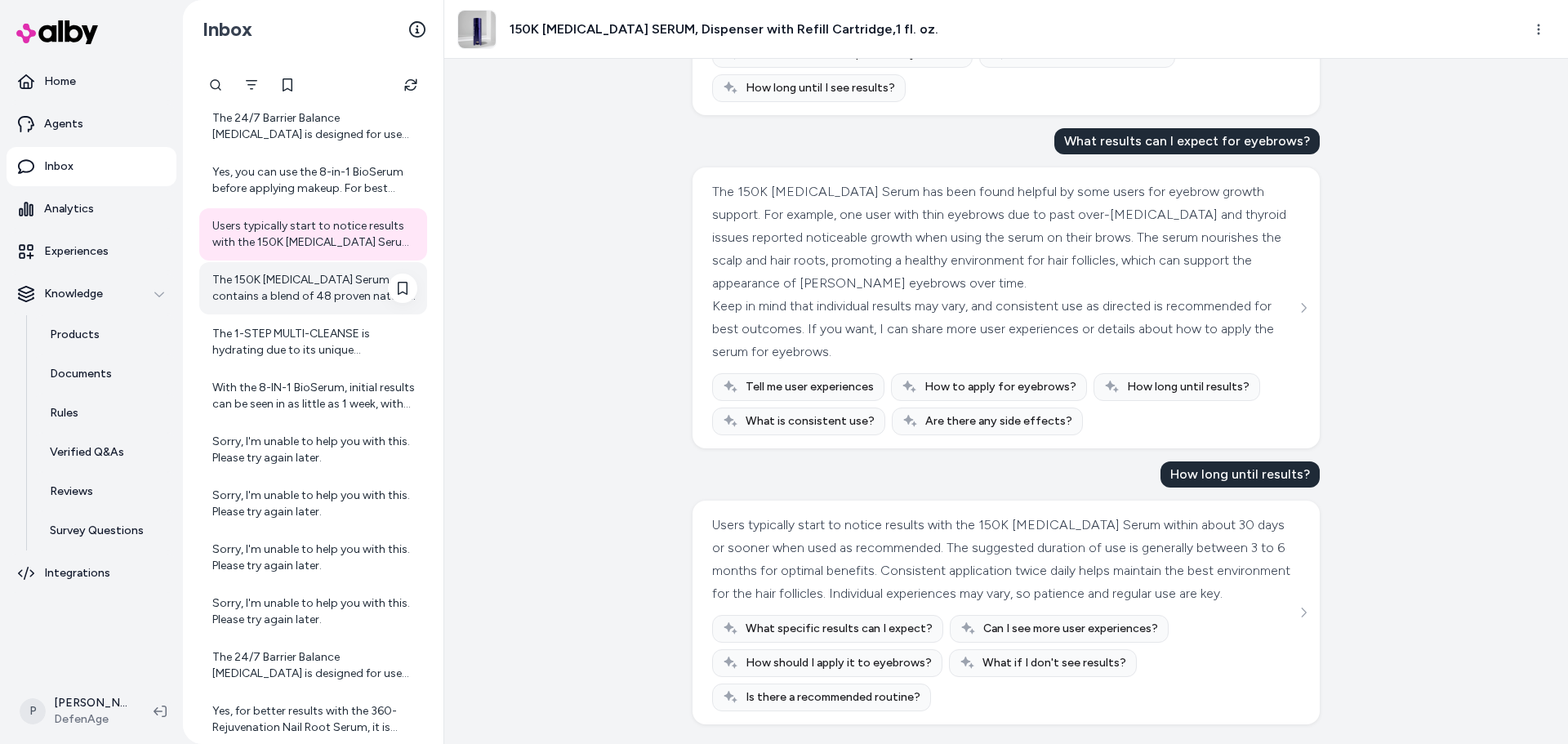
click at [300, 304] on div "The 150K [MEDICAL_DATA] Serum contains a blend of 48 proven natural ingredients…" at bounding box center [314, 288] width 205 height 33
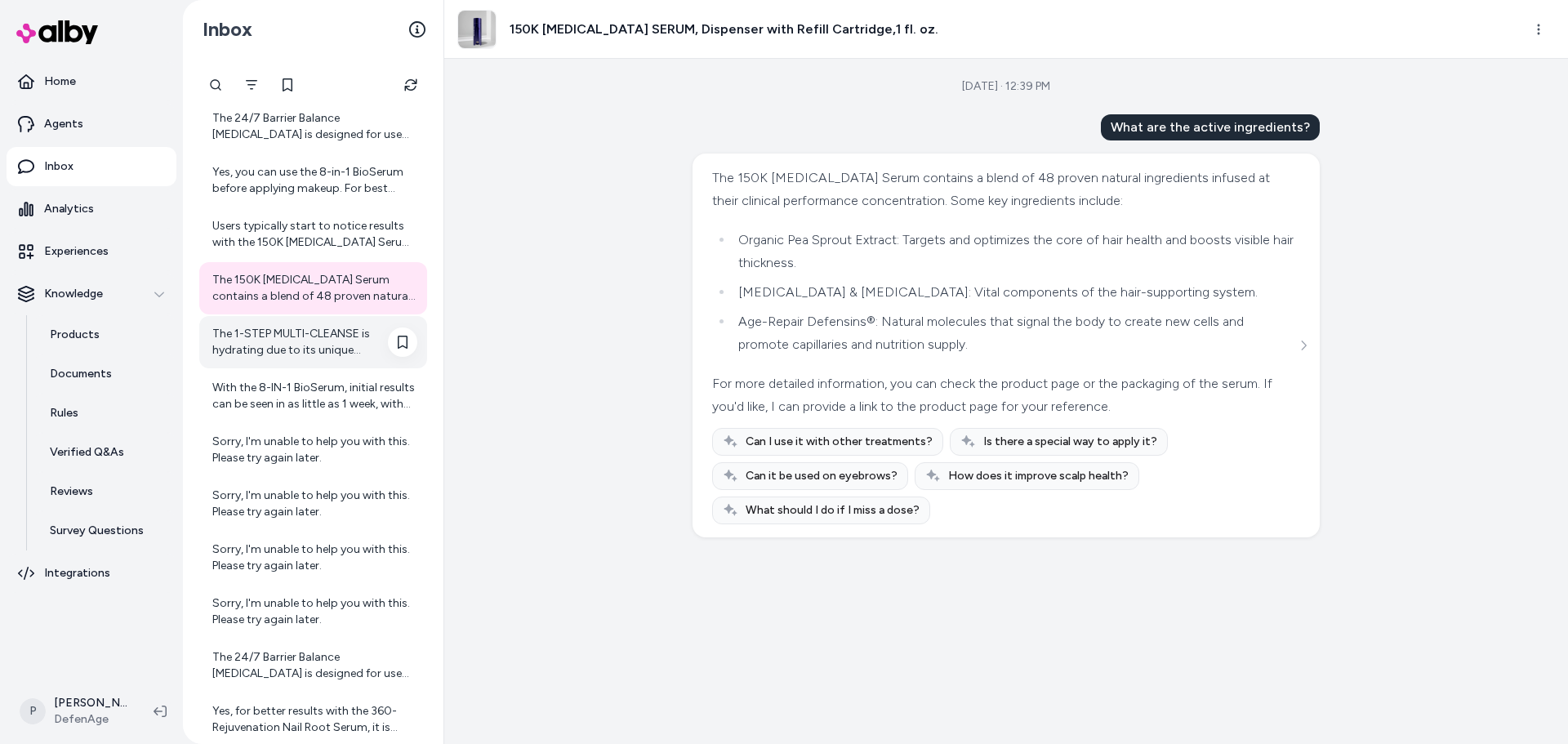
click at [270, 337] on div "The 1-STEP MULTI-CLEANSE is hydrating due to its unique formulation that includ…" at bounding box center [314, 342] width 205 height 33
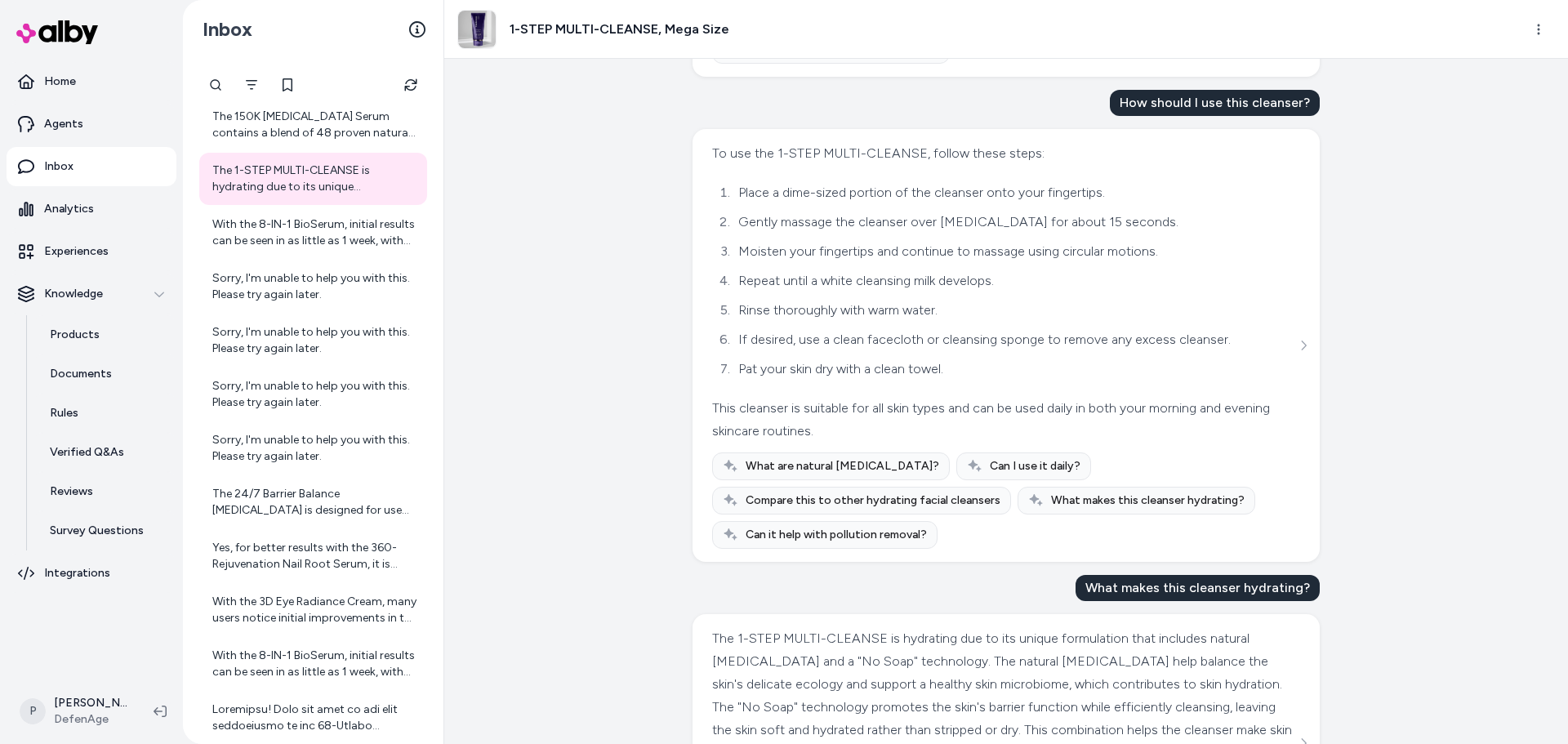
scroll to position [567, 0]
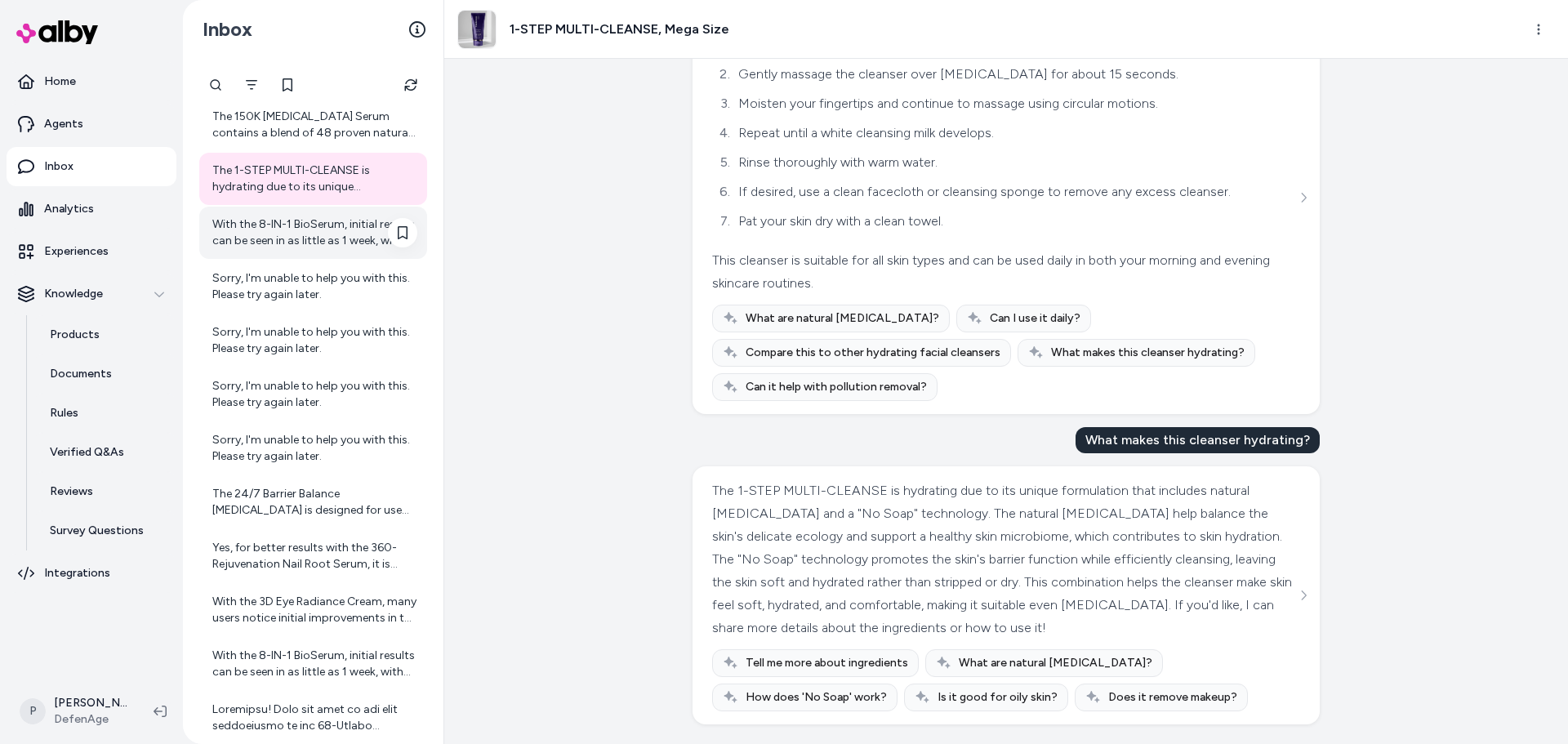
click at [262, 242] on div "With the 8-IN-1 BioSerum, initial results can be seen in as little as 1 week, w…" at bounding box center [314, 232] width 205 height 33
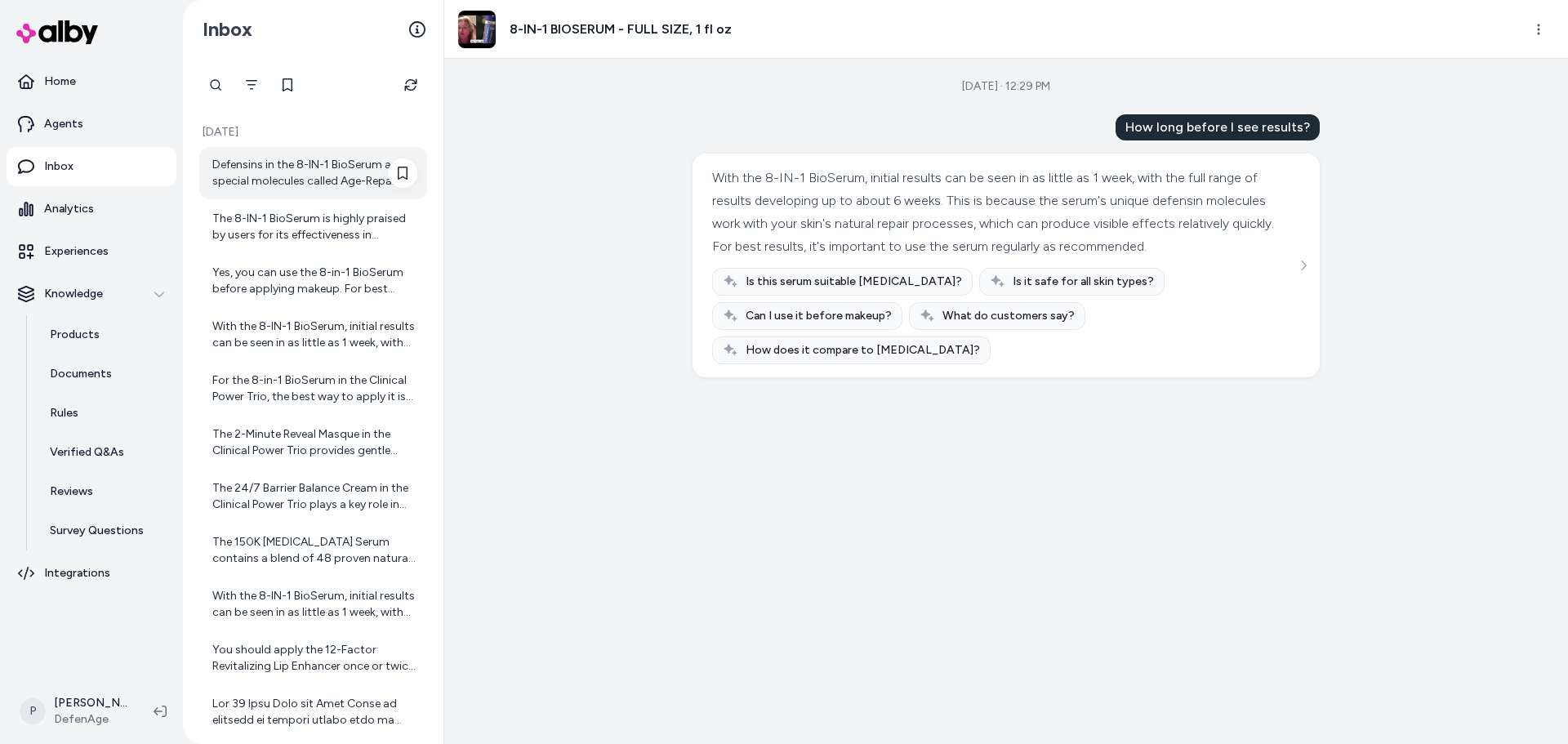
click at [339, 175] on div "Defensins in the 8-IN-1 BioSerum are special molecules called Age-Repair Defens…" at bounding box center [314, 173] width 205 height 33
